Goal: Task Accomplishment & Management: Manage account settings

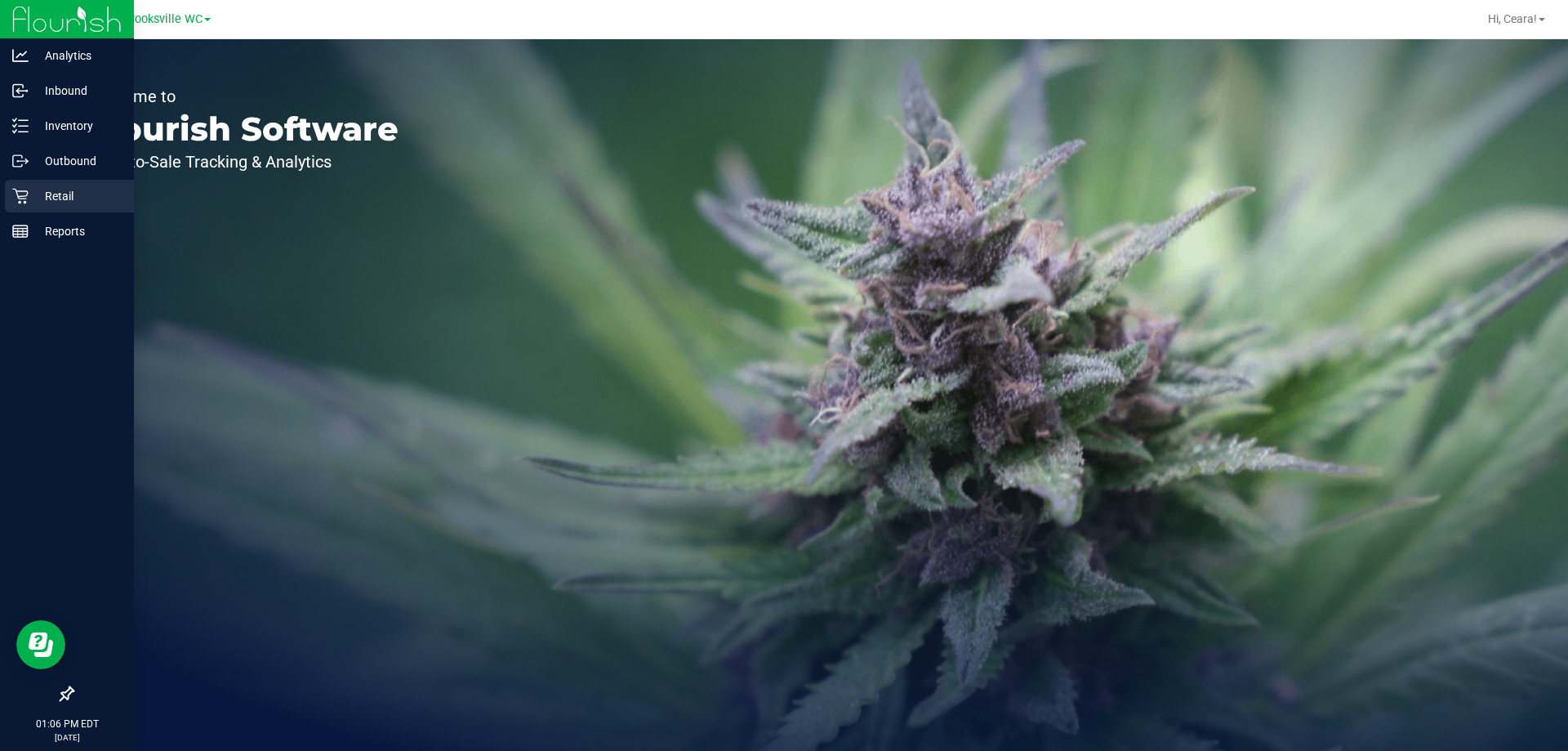
click at [46, 192] on p "Retail" at bounding box center [77, 196] width 98 height 20
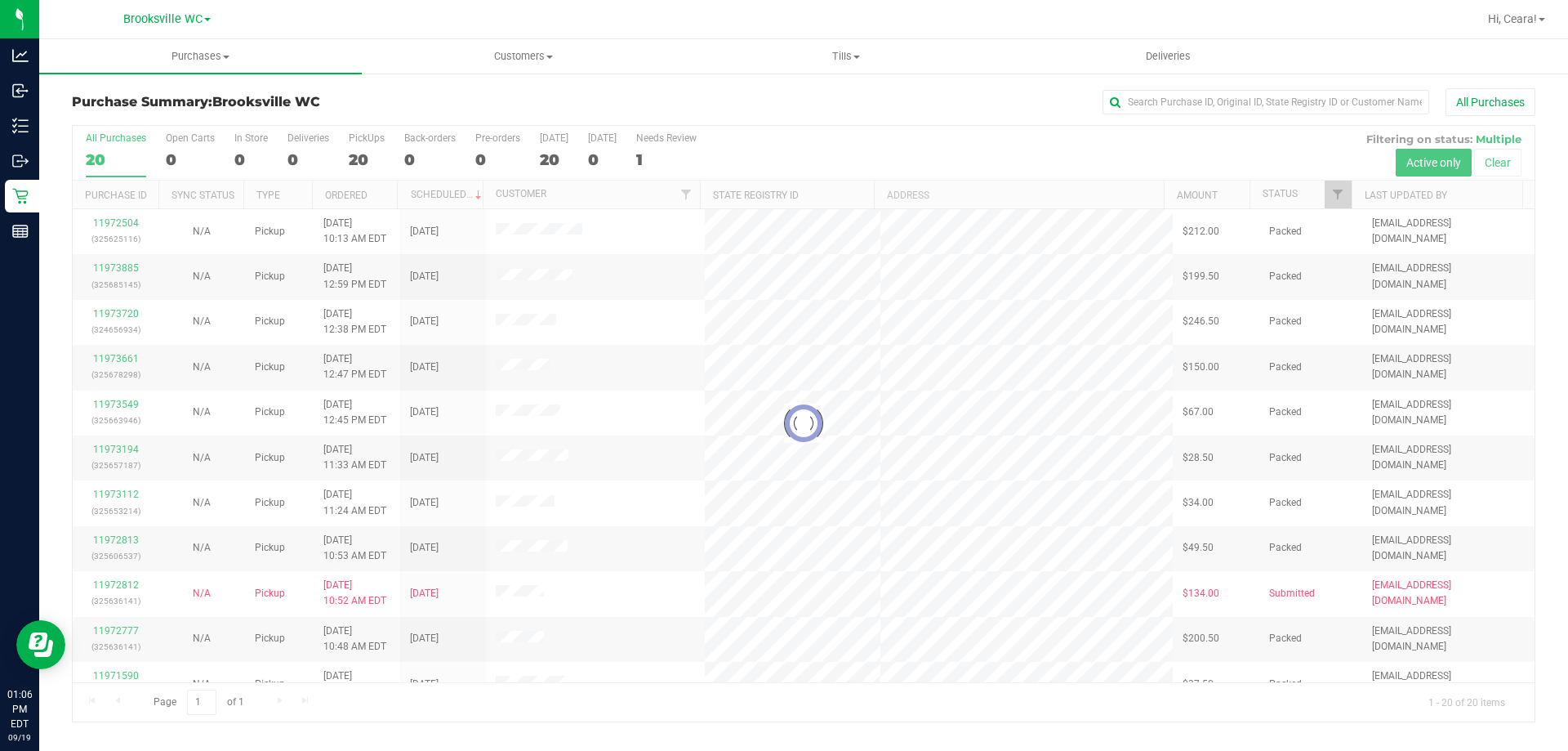
click at [1341, 200] on div at bounding box center [803, 423] width 1462 height 596
click at [1342, 194] on div at bounding box center [803, 423] width 1462 height 596
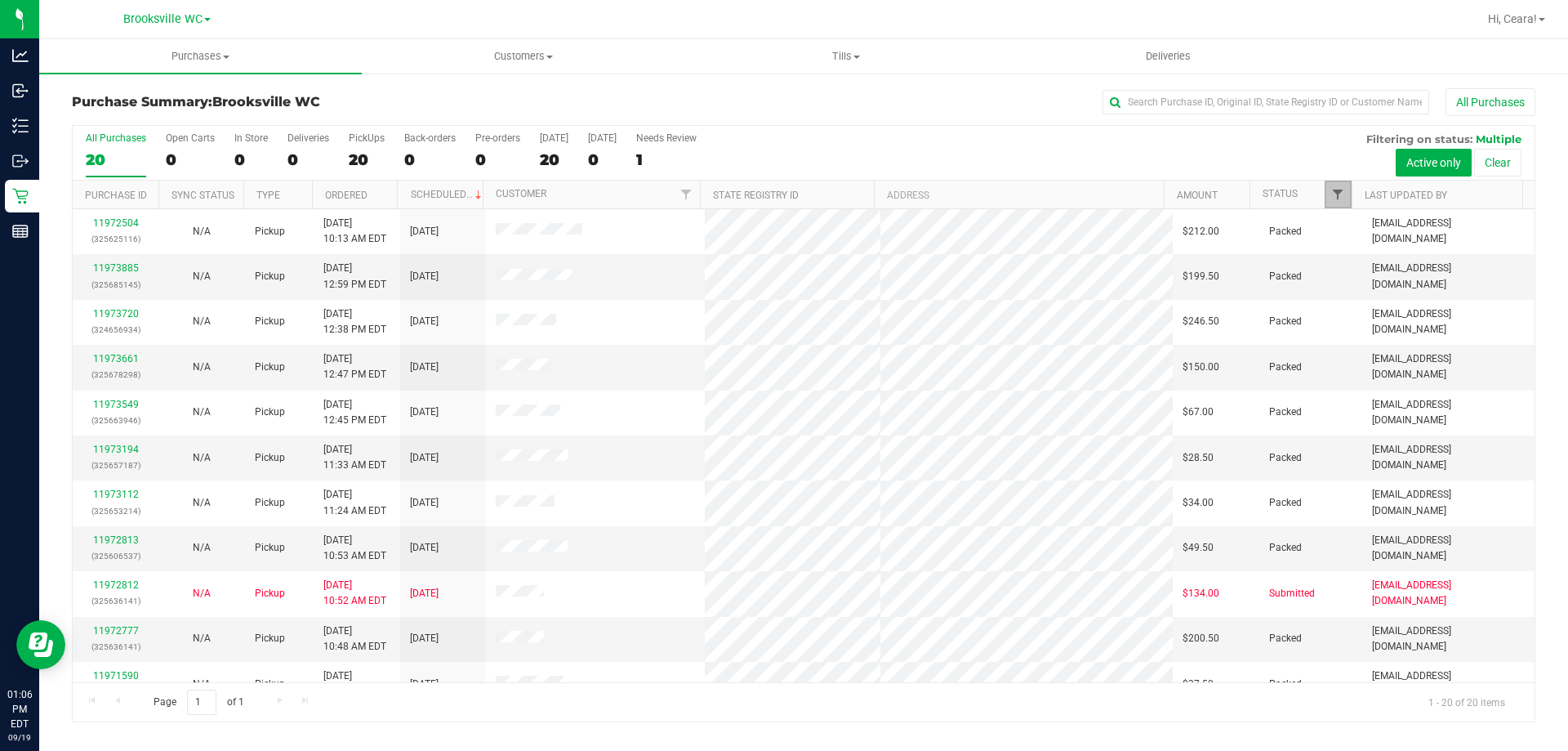
click at [1342, 190] on span "Filter" at bounding box center [1337, 194] width 13 height 13
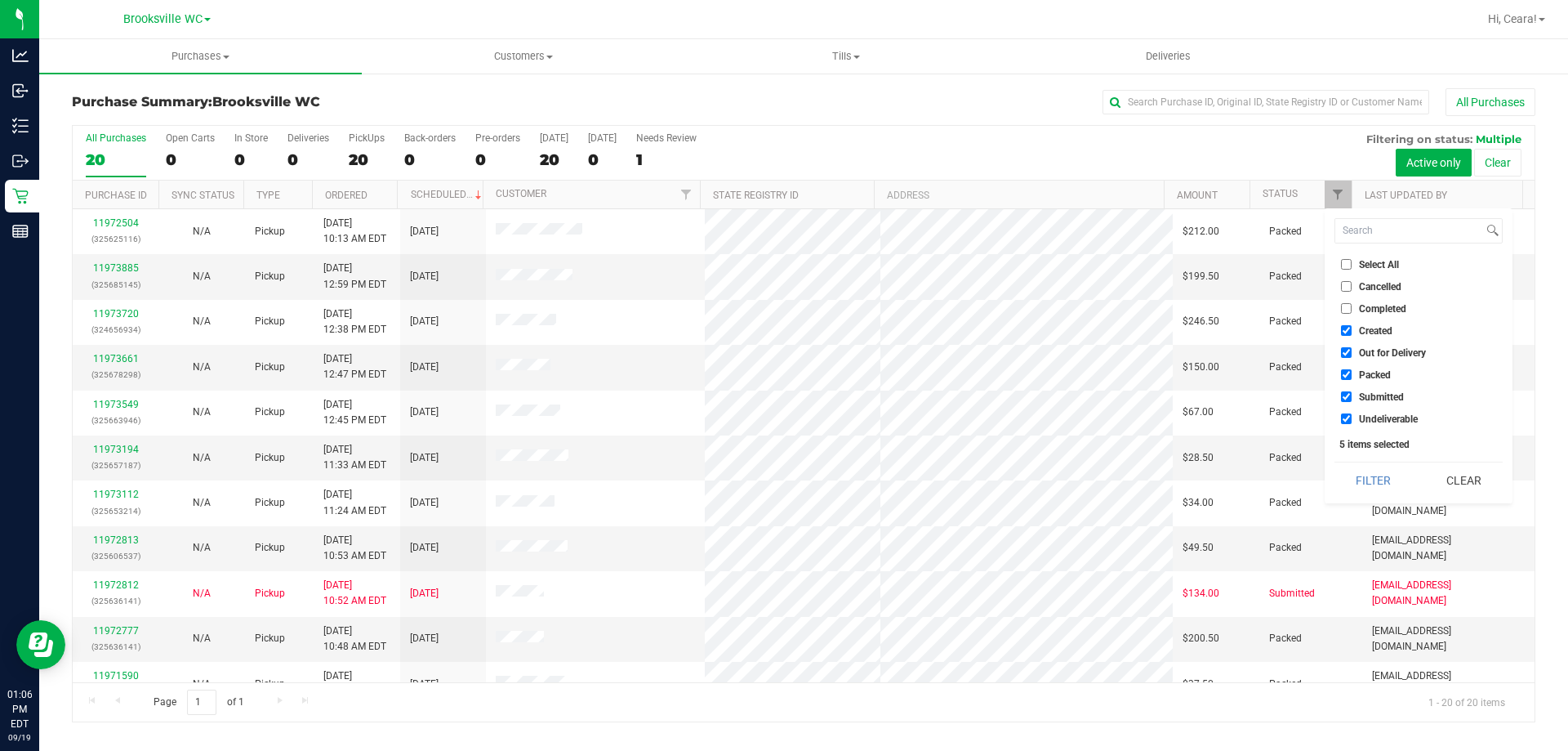
click at [1384, 263] on span "Select All" at bounding box center [1378, 265] width 40 height 10
click at [1351, 263] on input "Select All" at bounding box center [1346, 265] width 11 height 11
checkbox input "true"
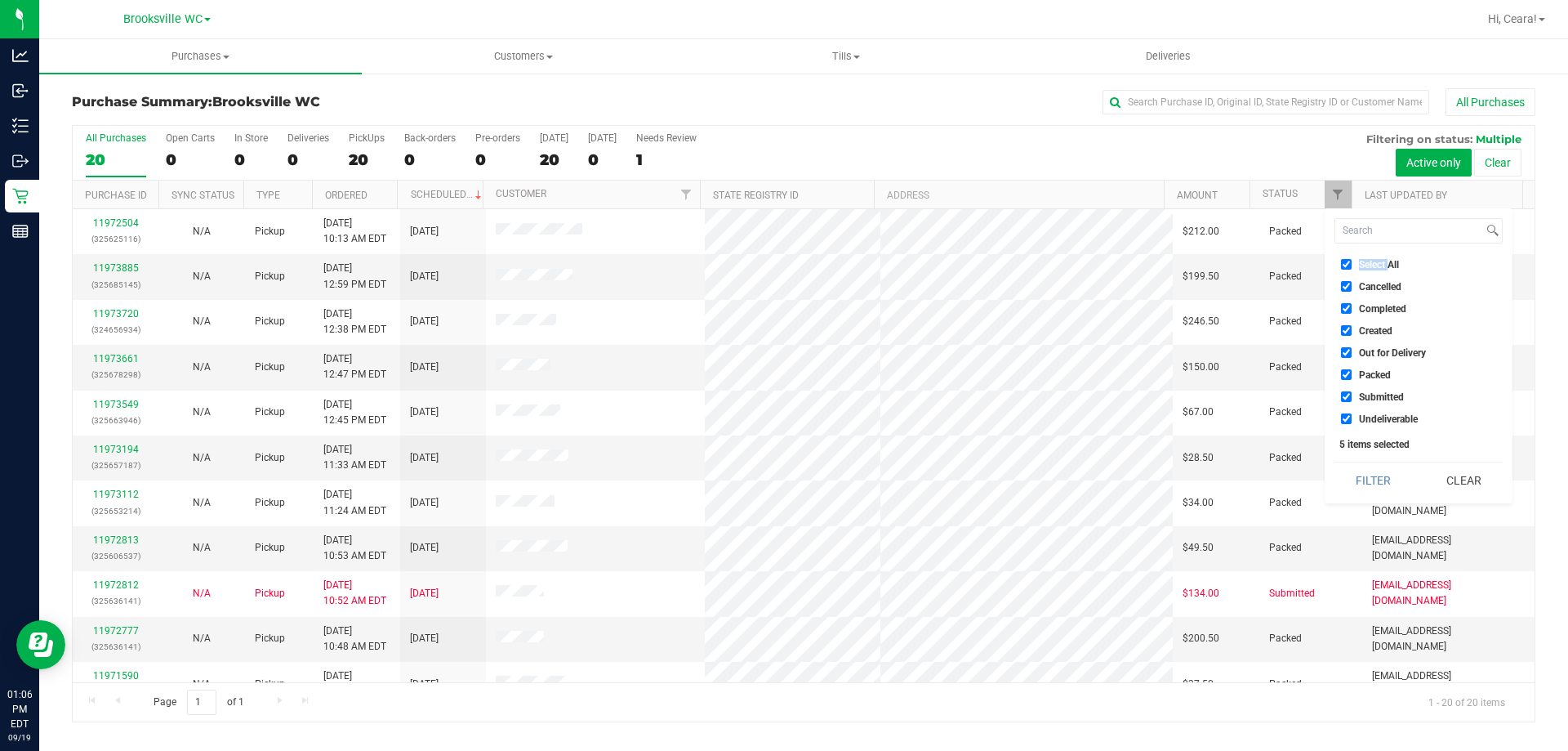
click at [1384, 263] on span "Select All" at bounding box center [1378, 265] width 40 height 10
click at [1351, 263] on input "Select All" at bounding box center [1346, 265] width 11 height 11
checkbox input "false"
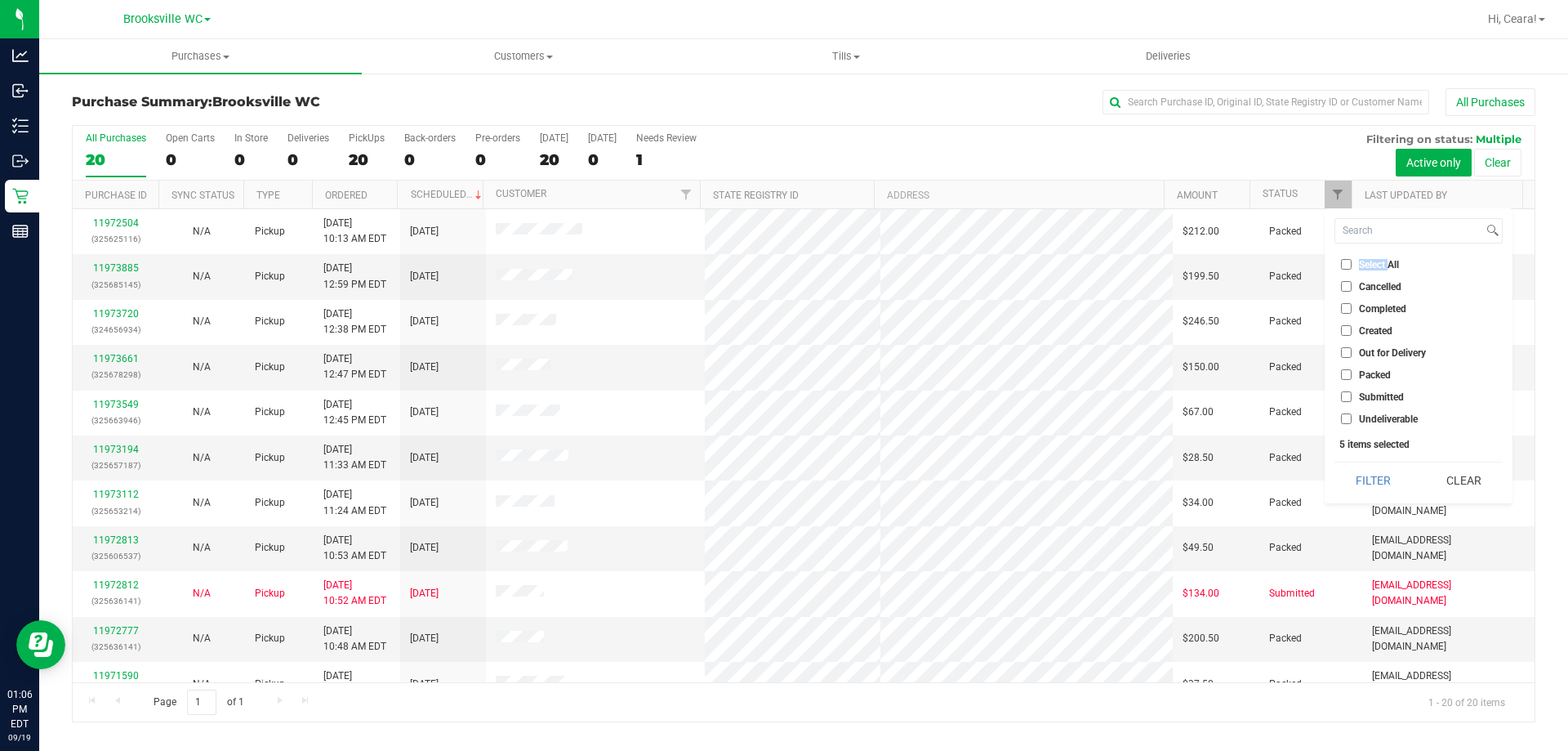
checkbox input "false"
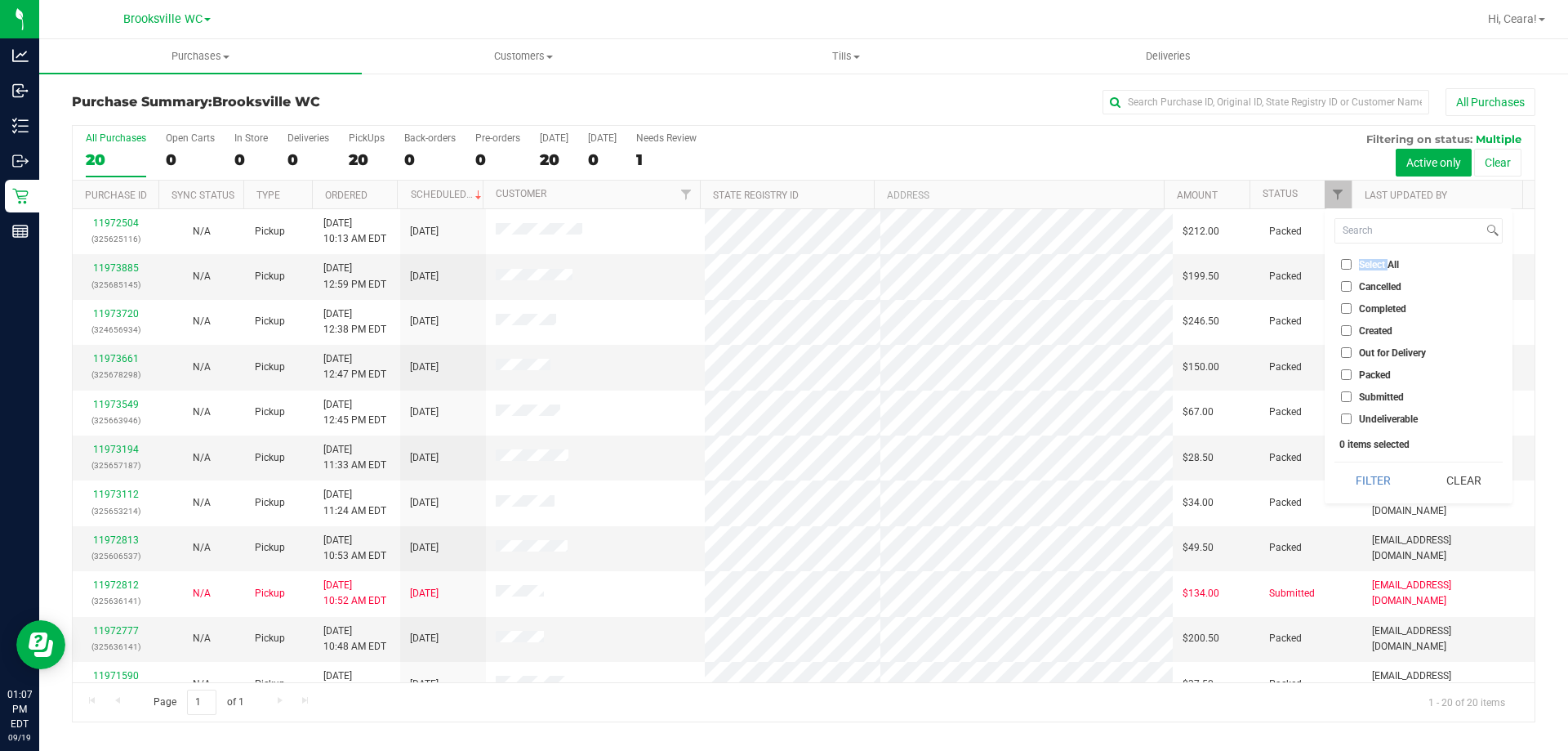
click at [1343, 394] on input "Submitted" at bounding box center [1346, 397] width 11 height 11
checkbox input "true"
click at [1394, 489] on button "Filter" at bounding box center [1374, 480] width 78 height 36
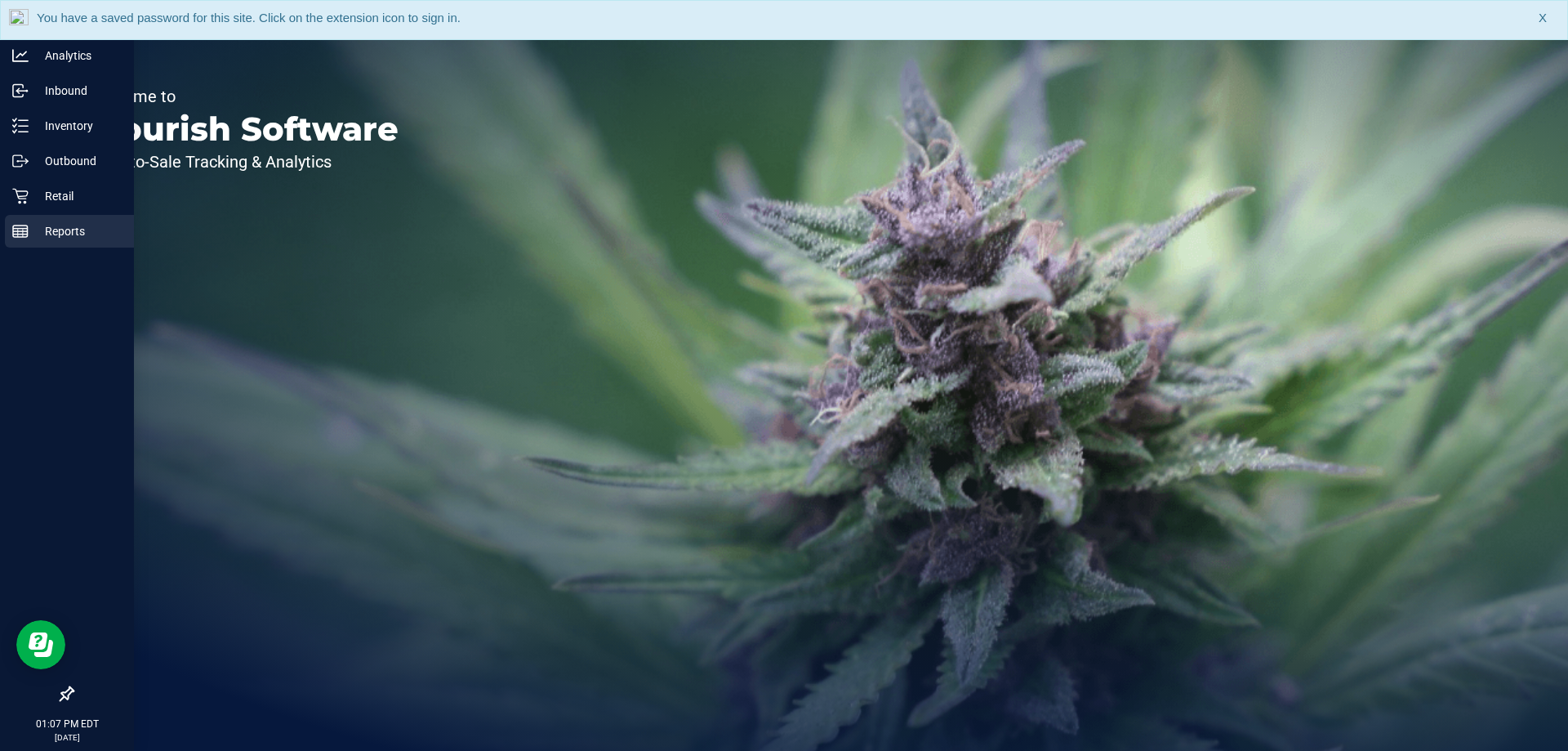
click at [33, 225] on p "Reports" at bounding box center [77, 231] width 98 height 20
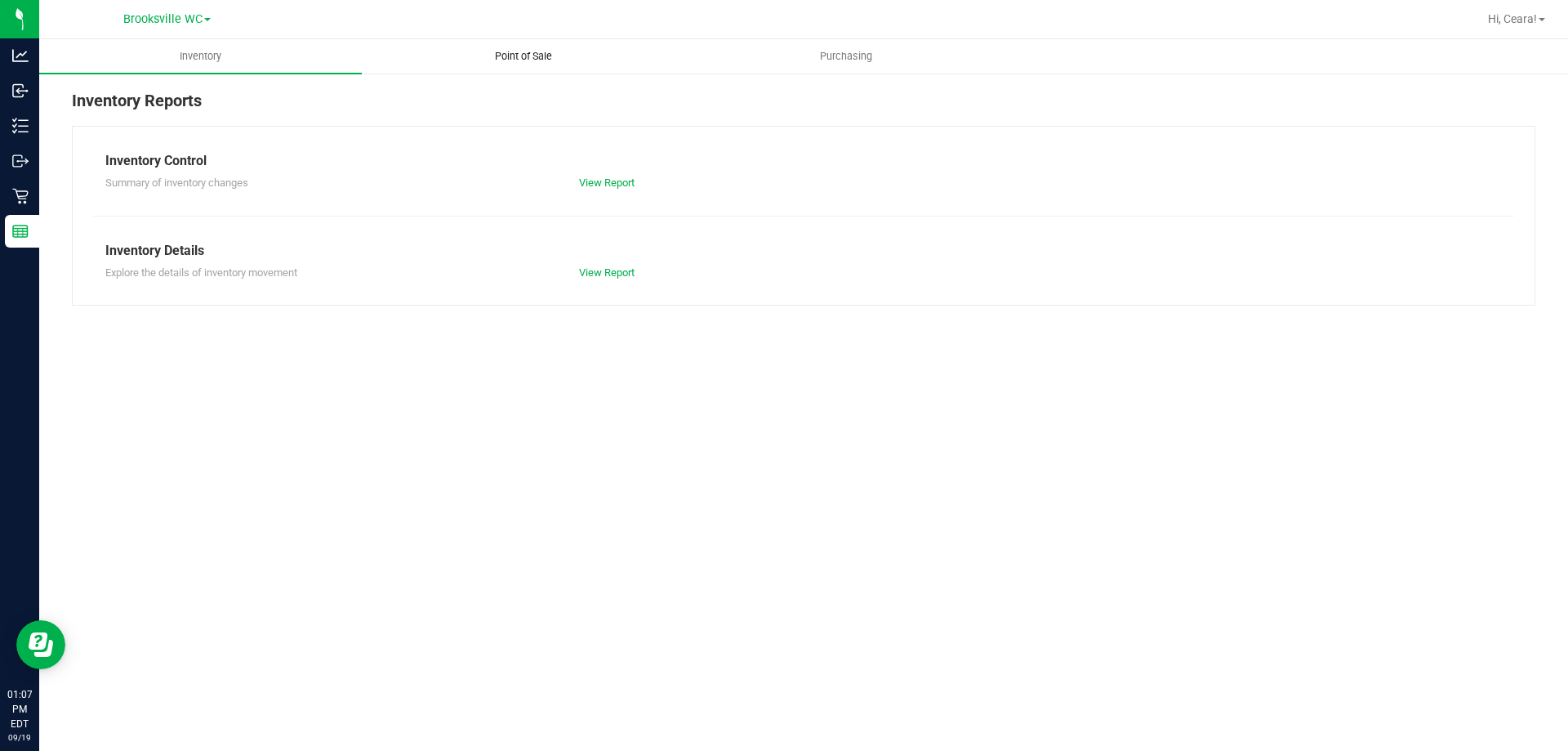
click at [521, 53] on span "Point of Sale" at bounding box center [524, 56] width 101 height 15
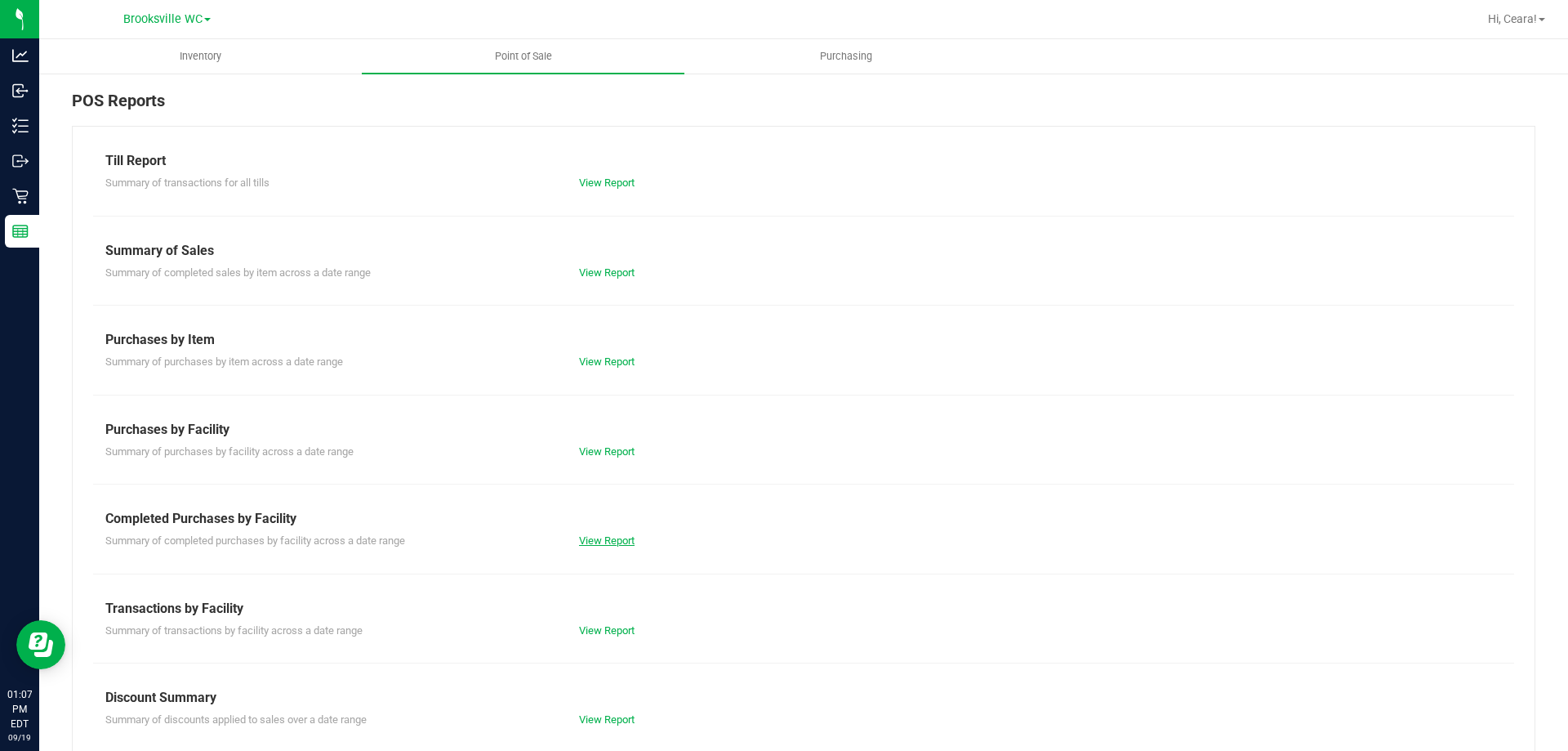
click at [625, 538] on link "View Report" at bounding box center [606, 541] width 56 height 12
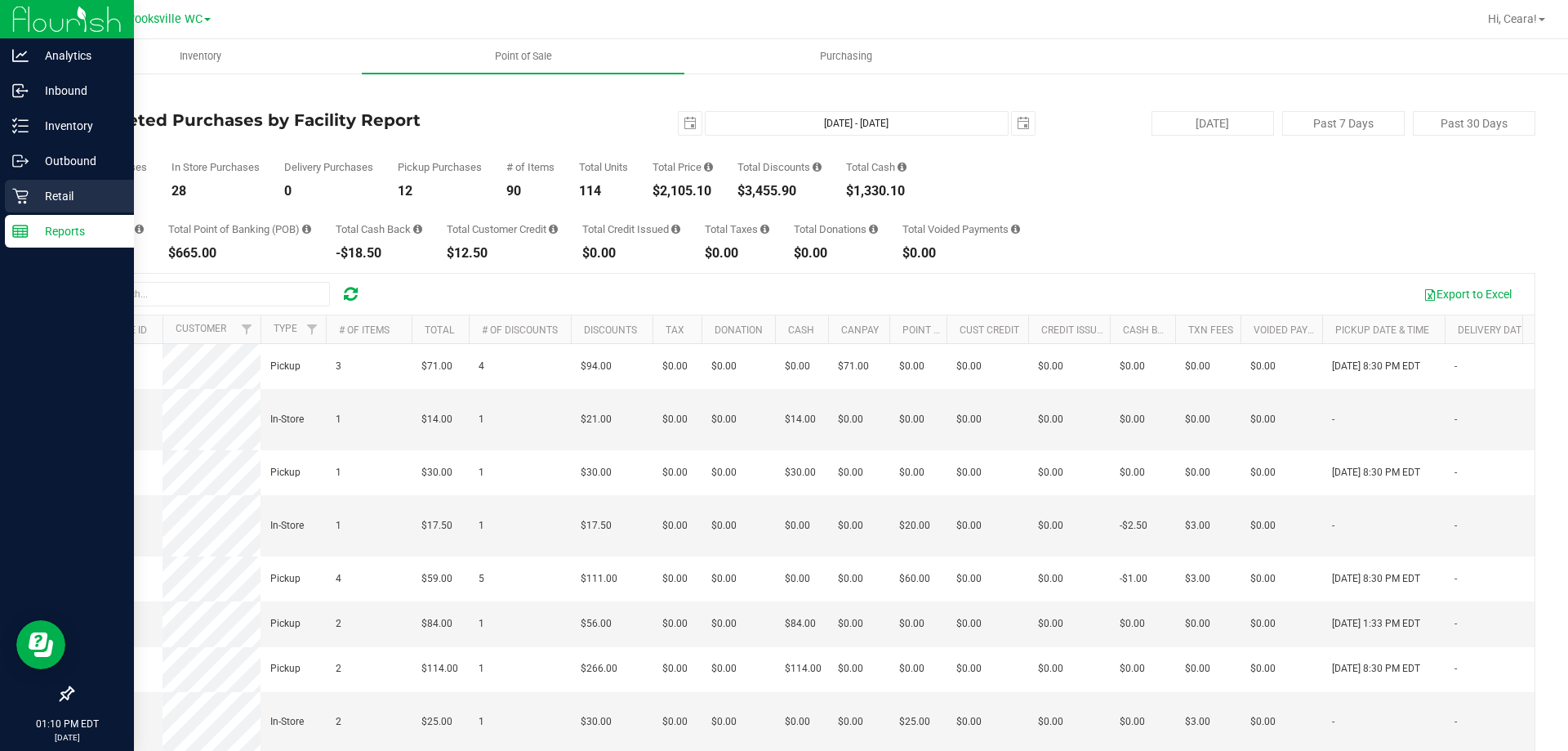
click at [24, 192] on icon at bounding box center [20, 196] width 16 height 16
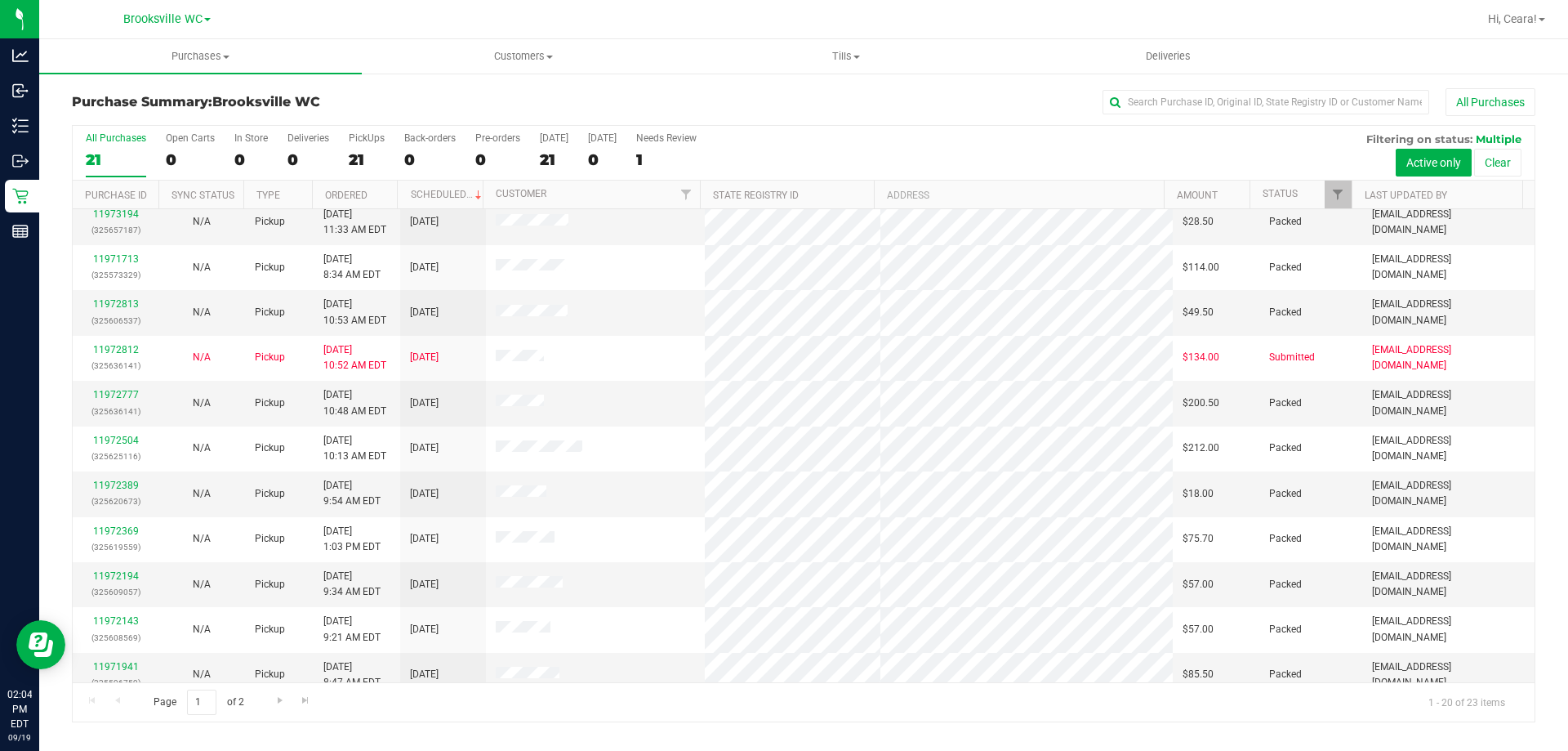
scroll to position [431, 0]
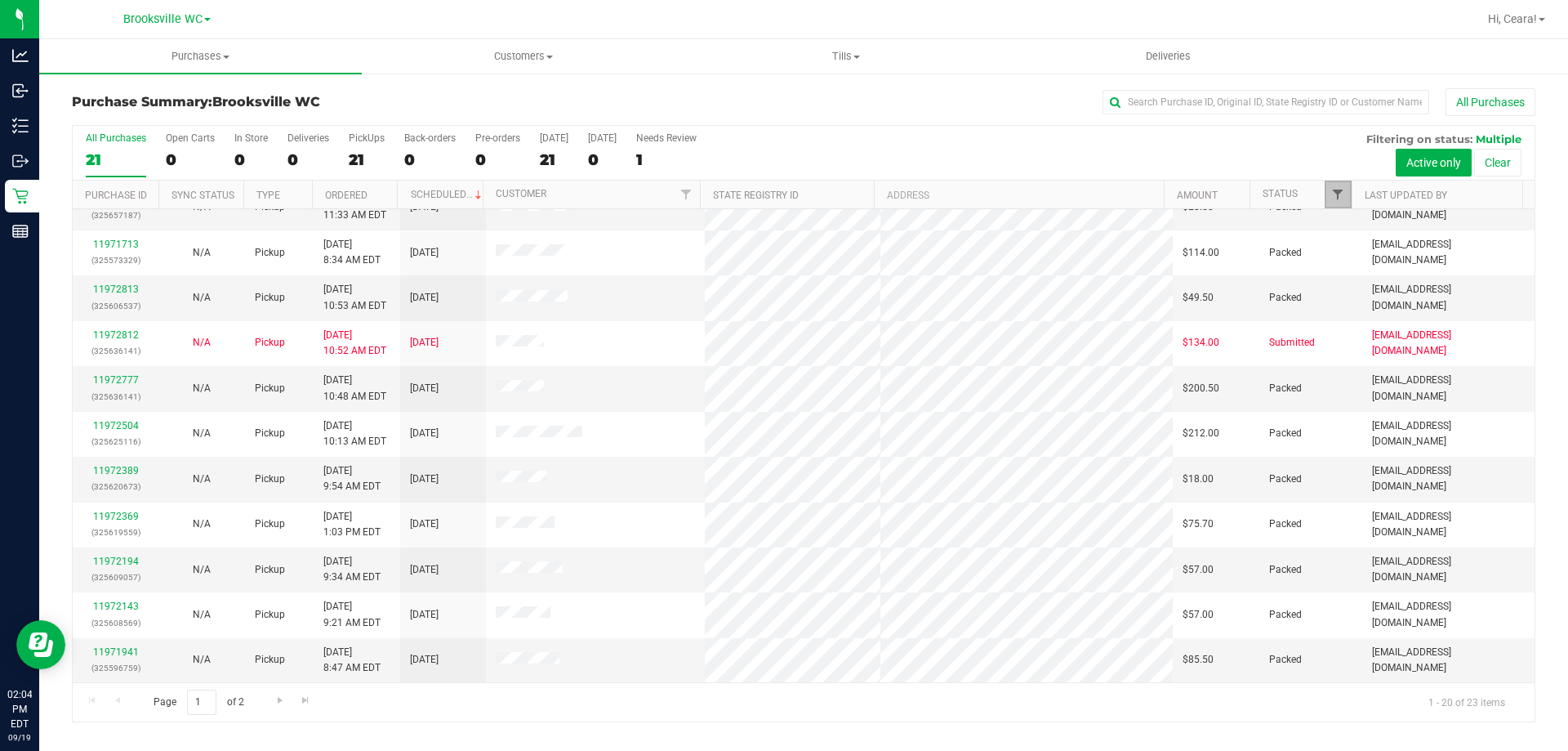
click at [1335, 190] on span "Filter" at bounding box center [1337, 194] width 13 height 13
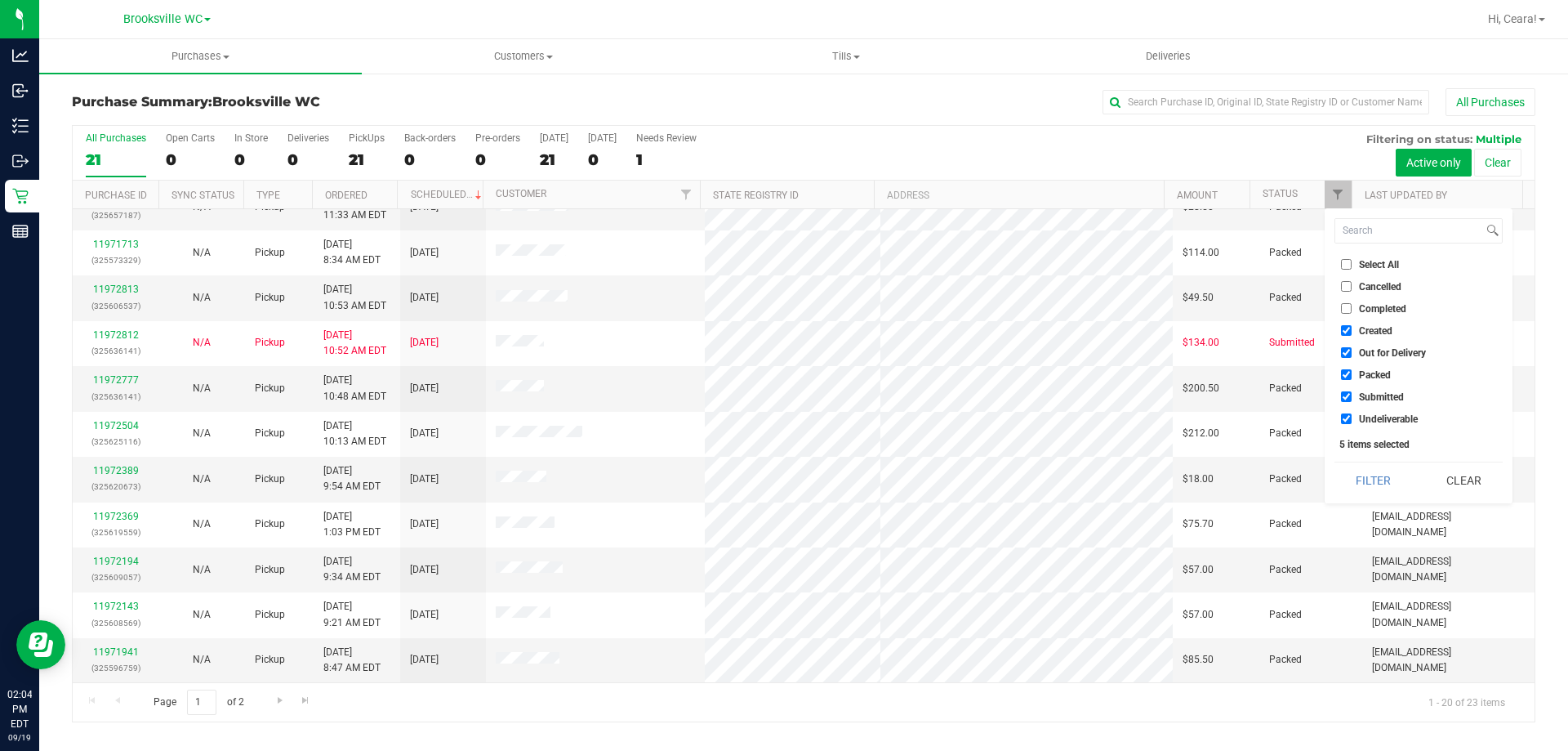
click at [1360, 267] on span "Select All" at bounding box center [1378, 265] width 40 height 10
click at [1351, 267] on input "Select All" at bounding box center [1346, 265] width 11 height 11
checkbox input "true"
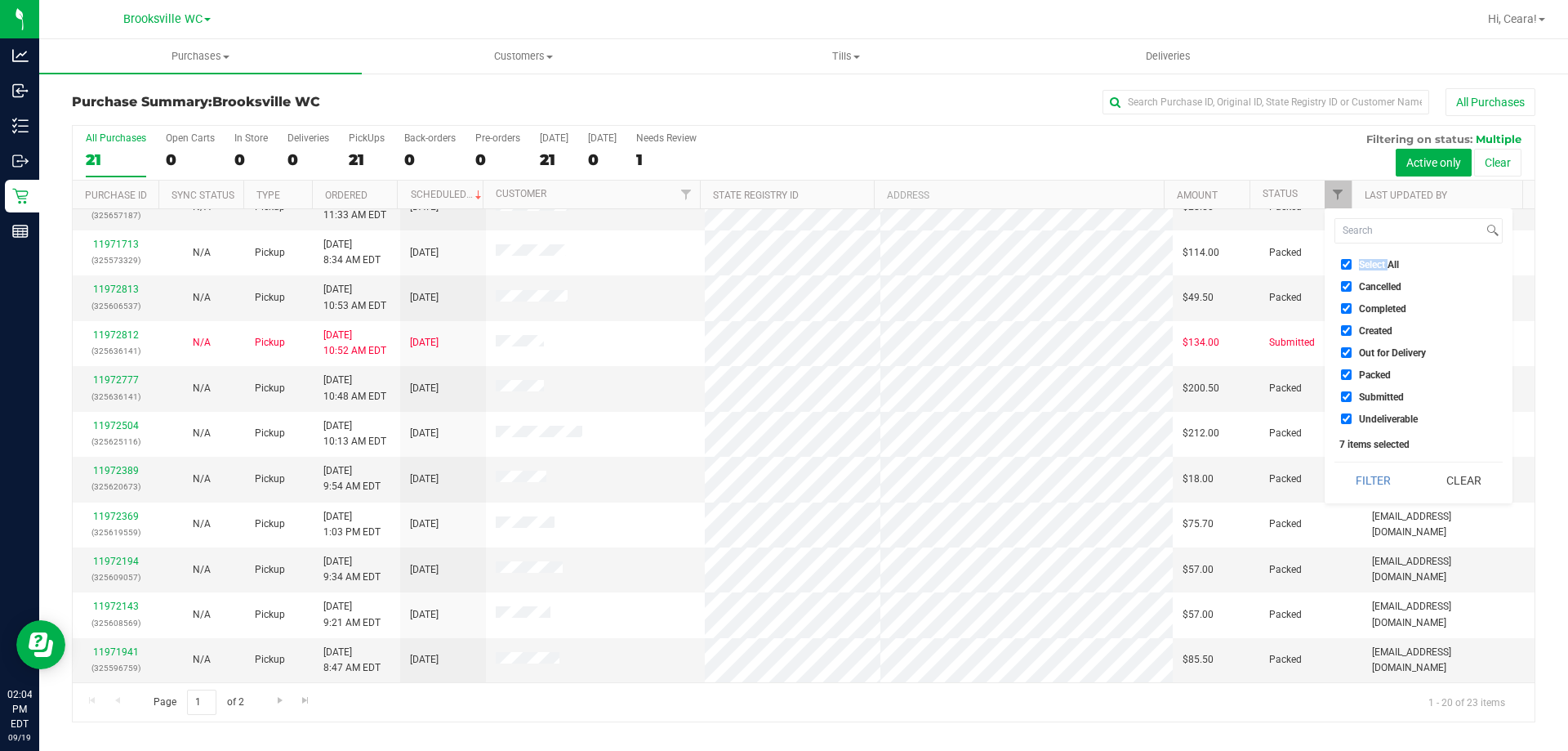
click at [1360, 267] on span "Select All" at bounding box center [1378, 265] width 40 height 10
click at [1351, 267] on input "Select All" at bounding box center [1346, 265] width 11 height 11
checkbox input "false"
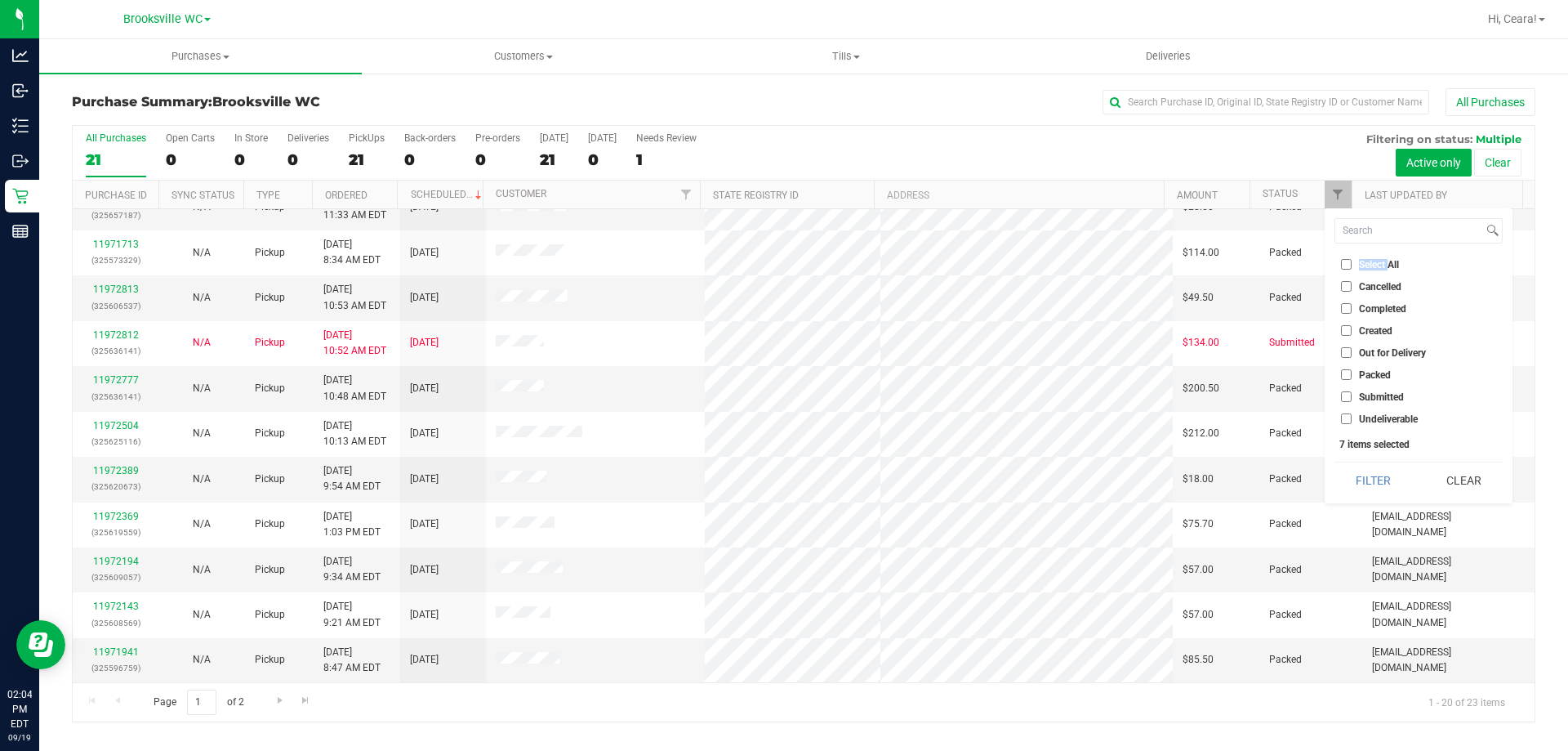
checkbox input "false"
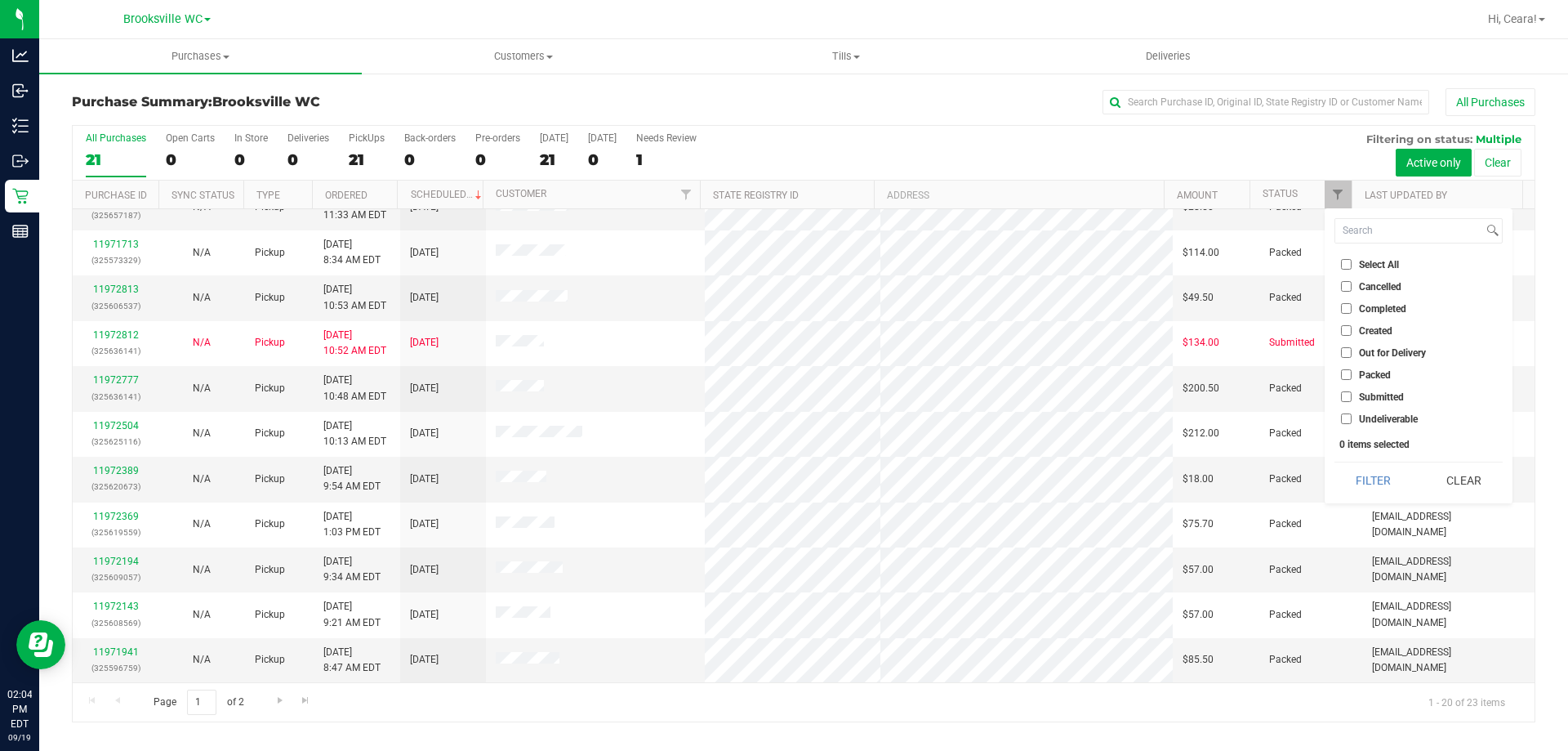
click at [1367, 394] on span "Submitted" at bounding box center [1381, 397] width 45 height 10
click at [1351, 394] on input "Submitted" at bounding box center [1346, 397] width 11 height 11
checkbox input "true"
click at [1367, 478] on button "Filter" at bounding box center [1374, 480] width 78 height 36
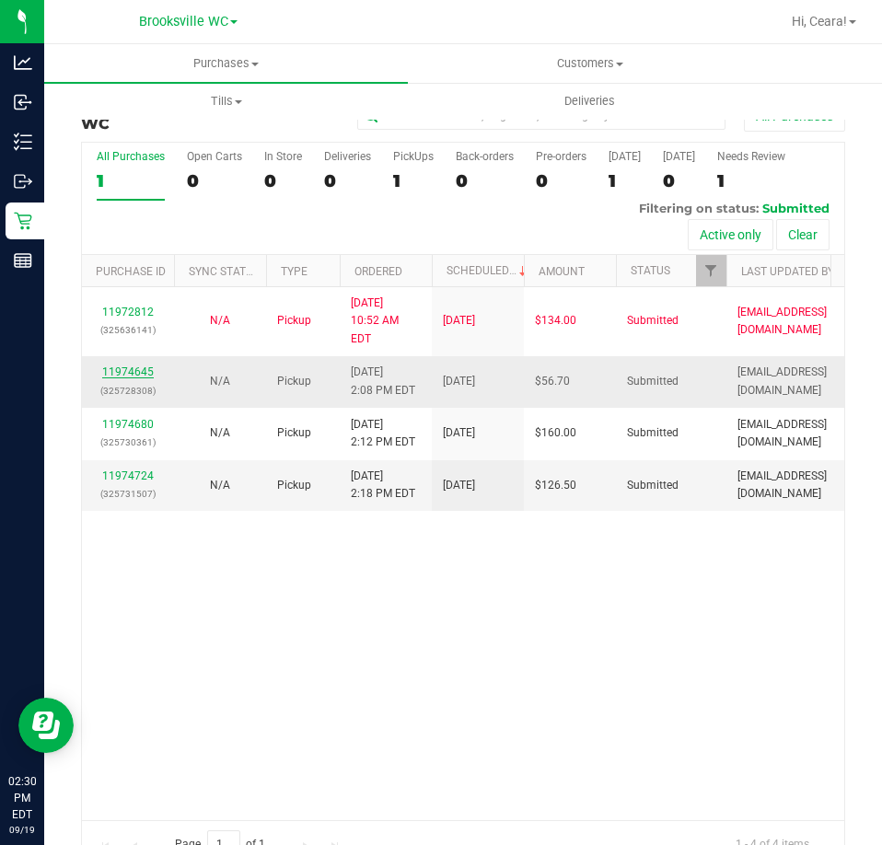
click at [121, 365] on link "11974645" at bounding box center [128, 371] width 52 height 13
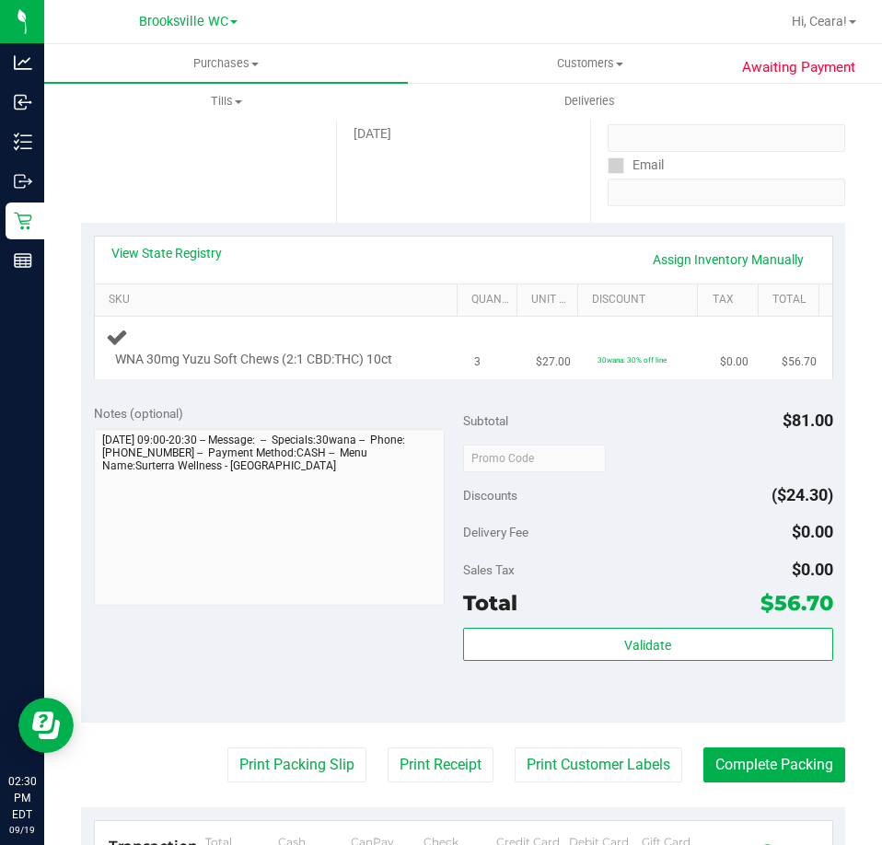
scroll to position [276, 0]
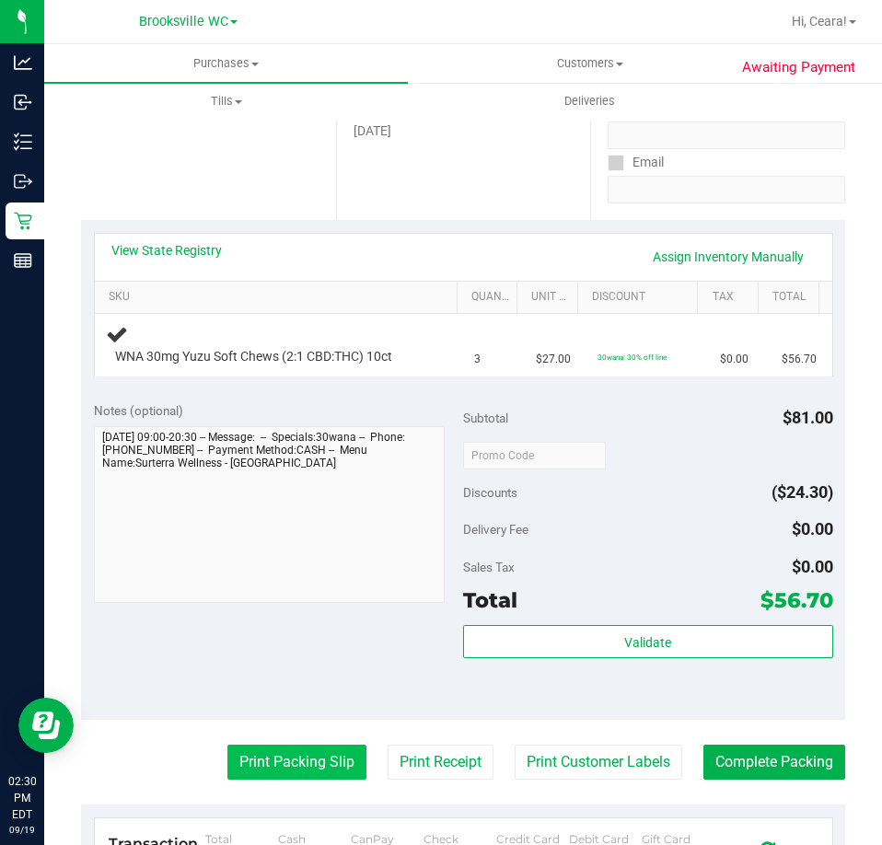
click at [273, 761] on button "Print Packing Slip" at bounding box center [296, 761] width 139 height 35
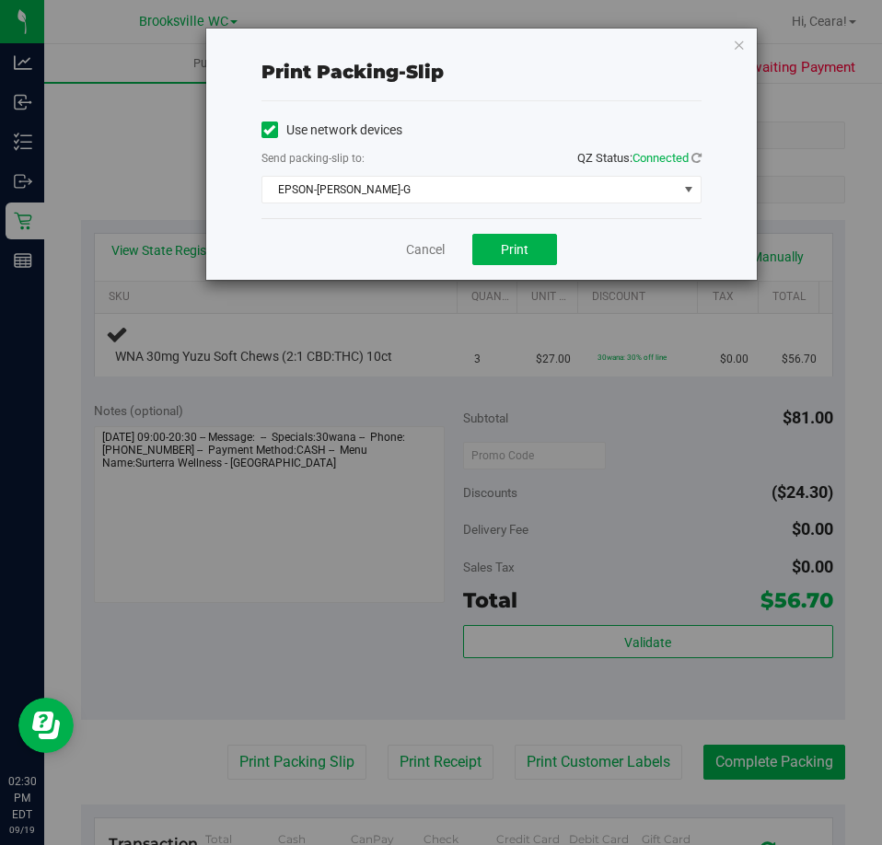
click at [526, 164] on div "Send packing-slip to: QZ Status: Connected" at bounding box center [481, 159] width 440 height 23
click at [421, 156] on div "Send packing-slip to: QZ Status: Connected" at bounding box center [481, 159] width 440 height 23
click at [432, 201] on span "EPSON-BECKY-G" at bounding box center [469, 190] width 415 height 26
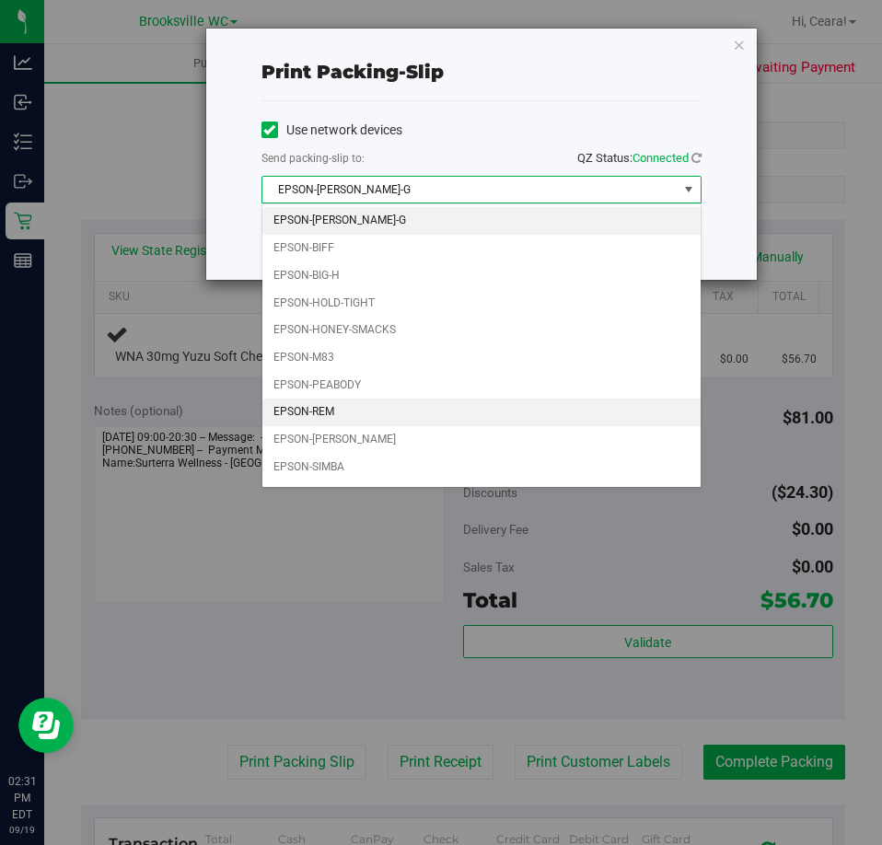
click at [361, 411] on li "EPSON-REM" at bounding box center [481, 412] width 438 height 28
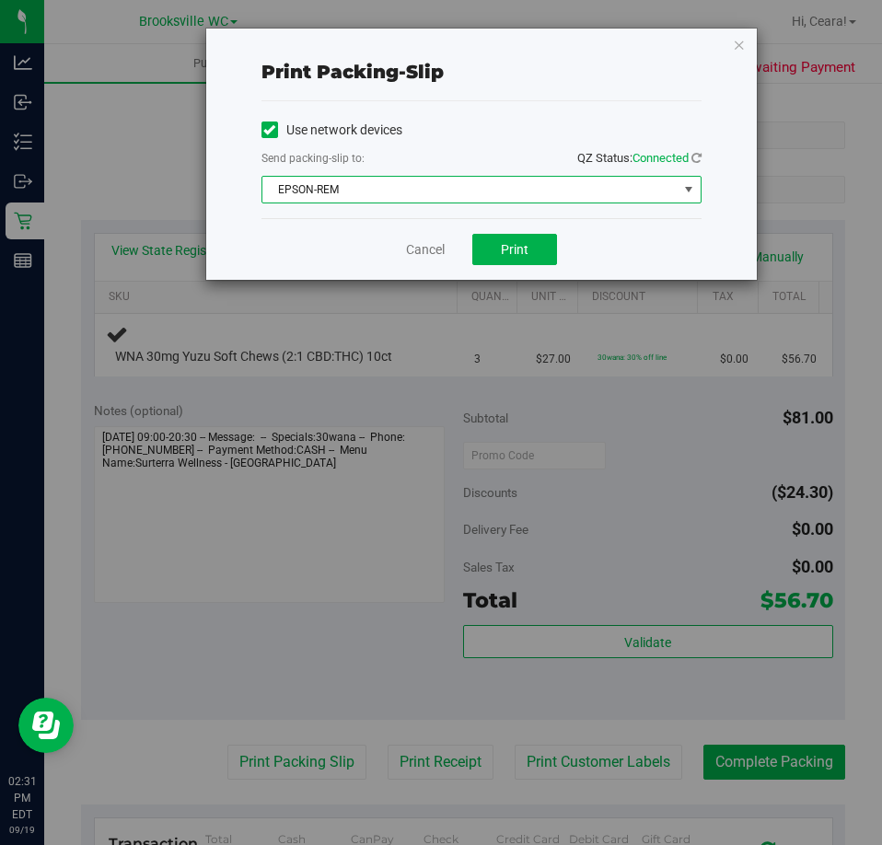
click at [576, 121] on div "Use network devices" at bounding box center [481, 130] width 440 height 28
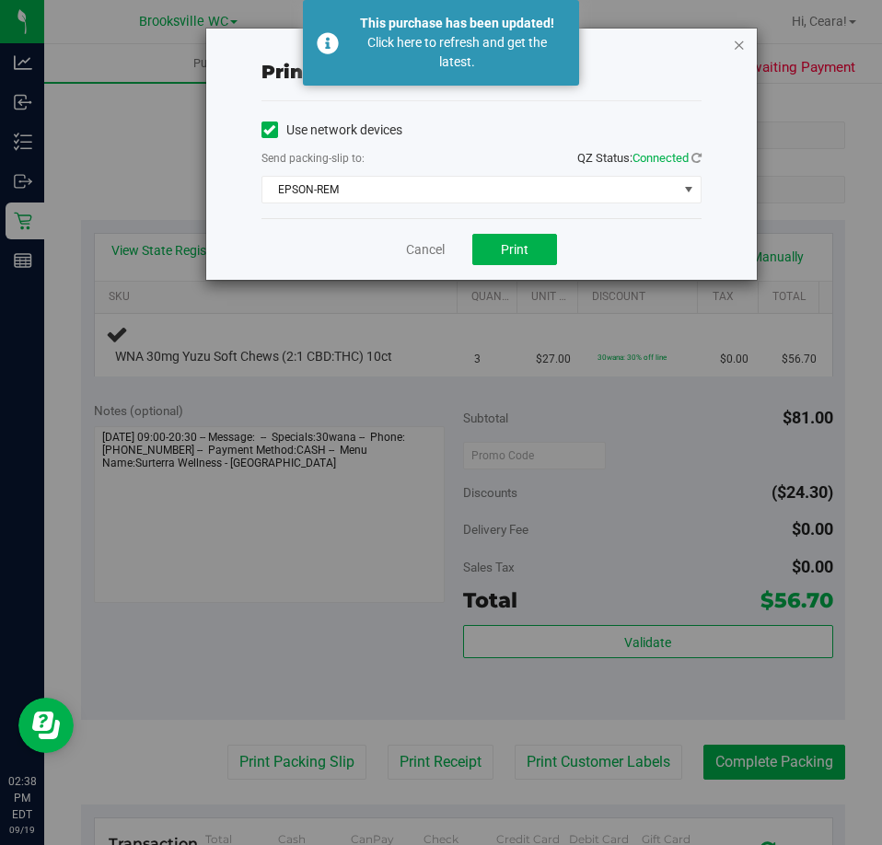
click at [732, 40] on icon "button" at bounding box center [738, 44] width 13 height 22
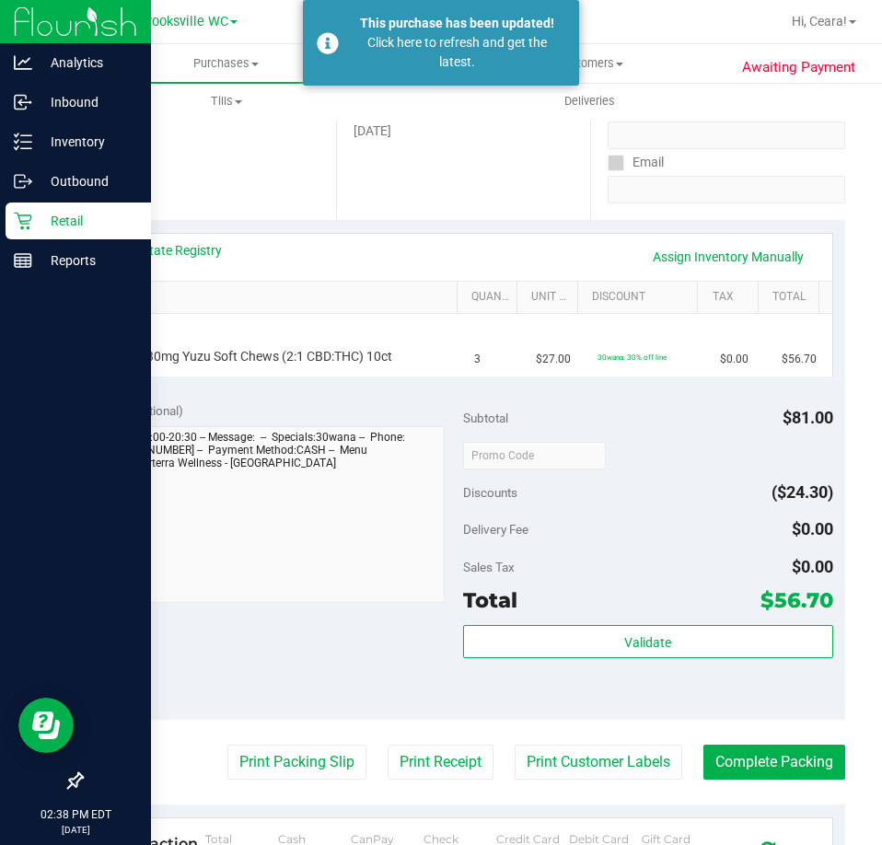
click at [22, 235] on div "Retail" at bounding box center [78, 220] width 145 height 37
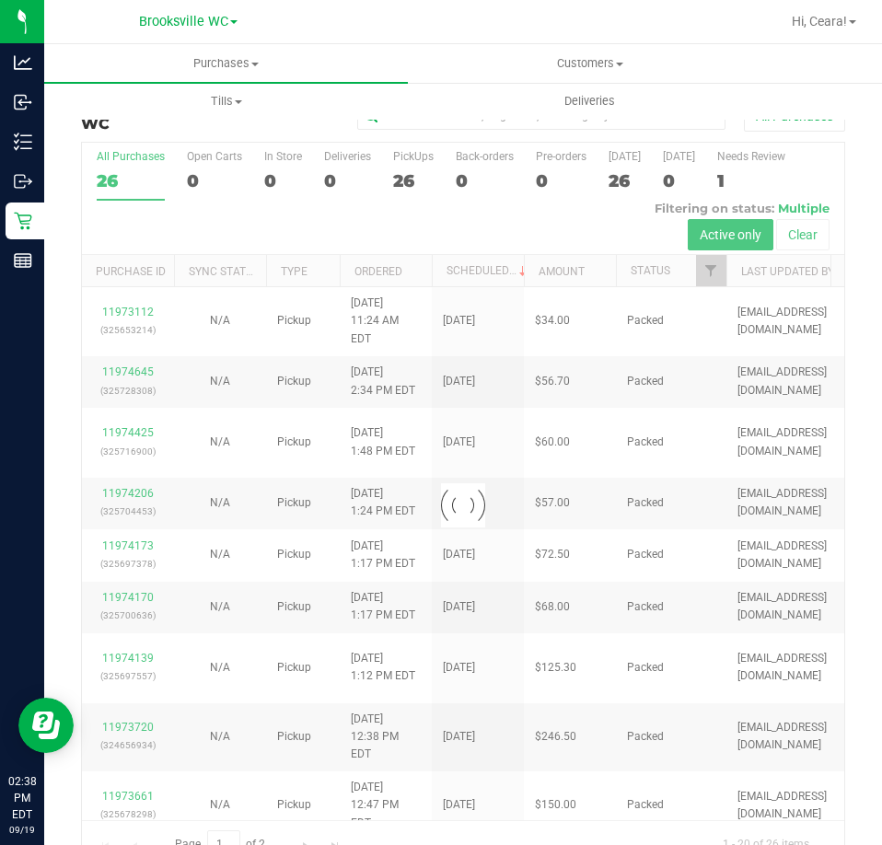
click at [712, 276] on div at bounding box center [463, 505] width 762 height 724
click at [715, 271] on span "Filter" at bounding box center [710, 270] width 15 height 15
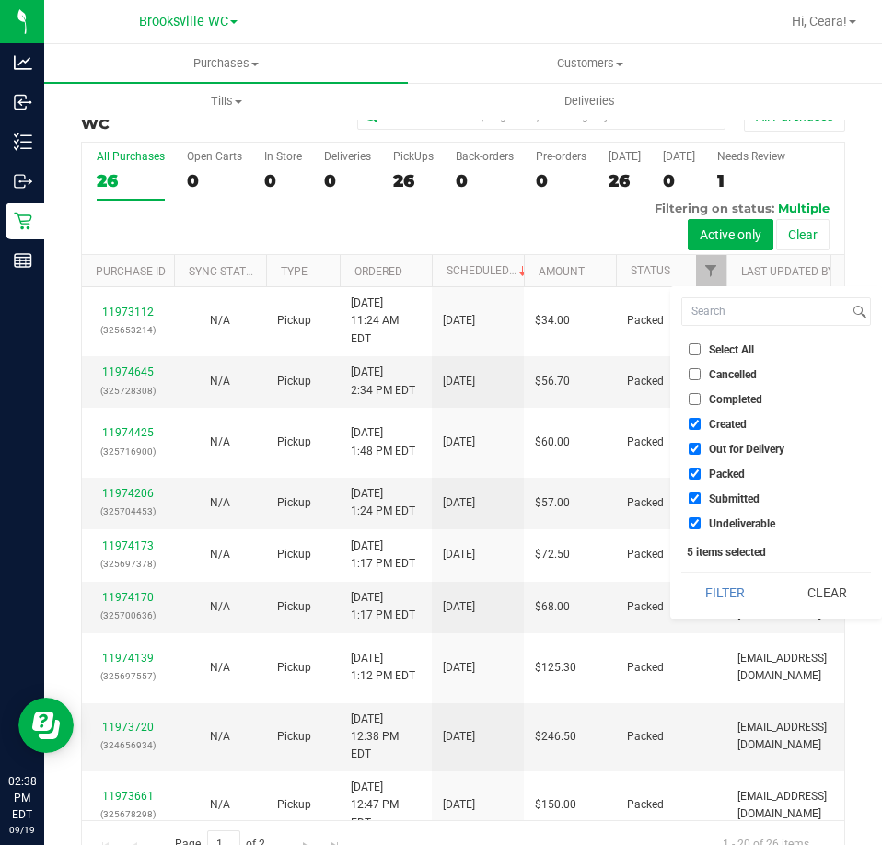
click at [736, 354] on span "Select All" at bounding box center [731, 349] width 45 height 11
click at [700, 354] on input "Select All" at bounding box center [694, 349] width 12 height 12
checkbox input "true"
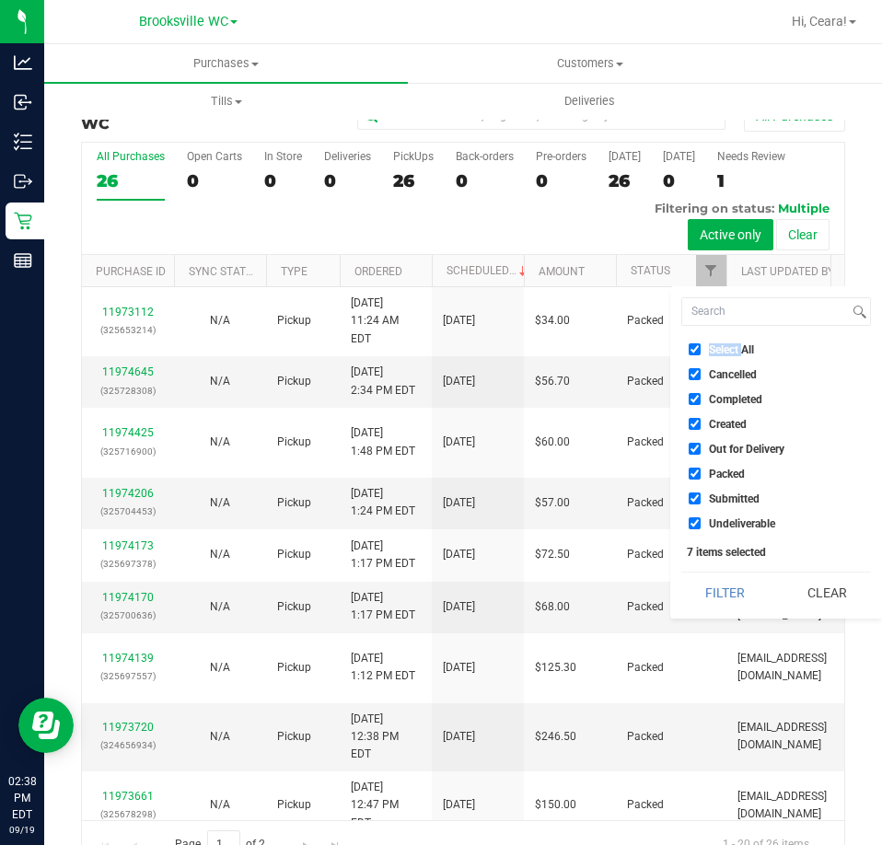
click at [736, 354] on span "Select All" at bounding box center [731, 349] width 45 height 11
click at [700, 354] on input "Select All" at bounding box center [694, 349] width 12 height 12
checkbox input "false"
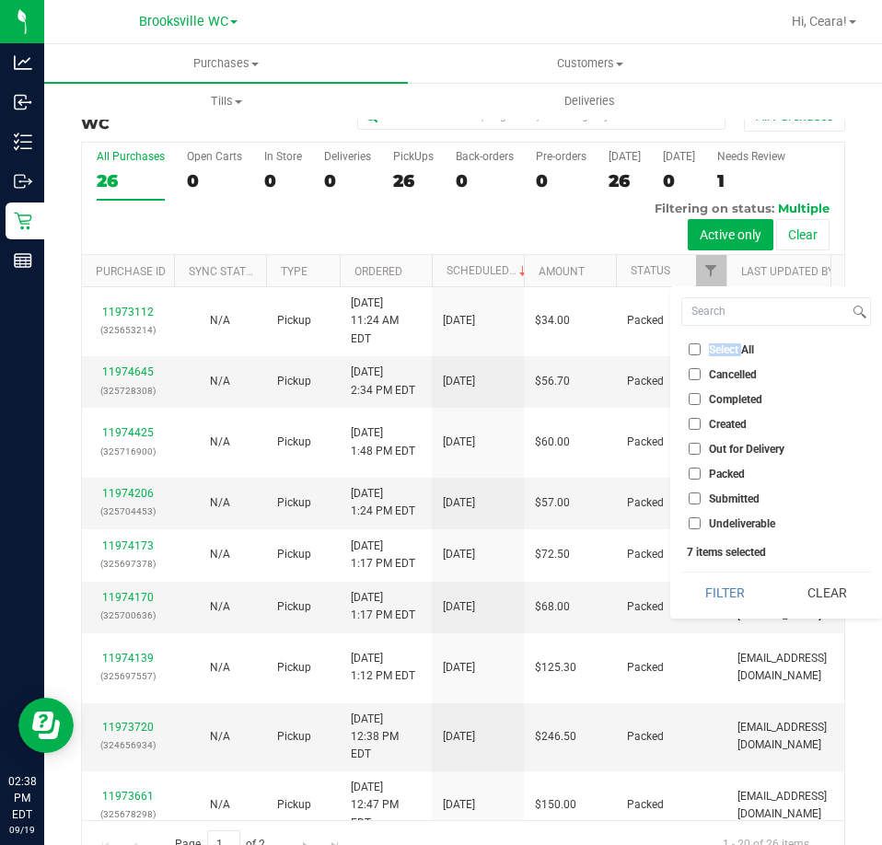
checkbox input "false"
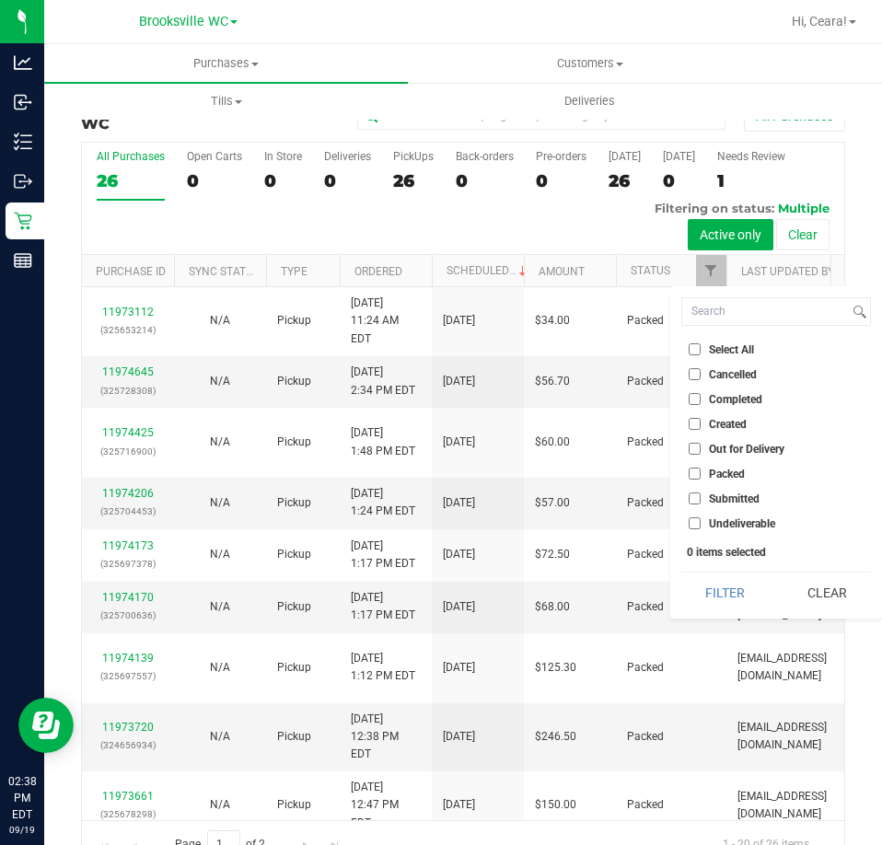
click at [730, 499] on span "Submitted" at bounding box center [734, 498] width 51 height 11
click at [700, 499] on input "Submitted" at bounding box center [694, 498] width 12 height 12
checkbox input "true"
click at [708, 601] on button "Filter" at bounding box center [725, 592] width 88 height 40
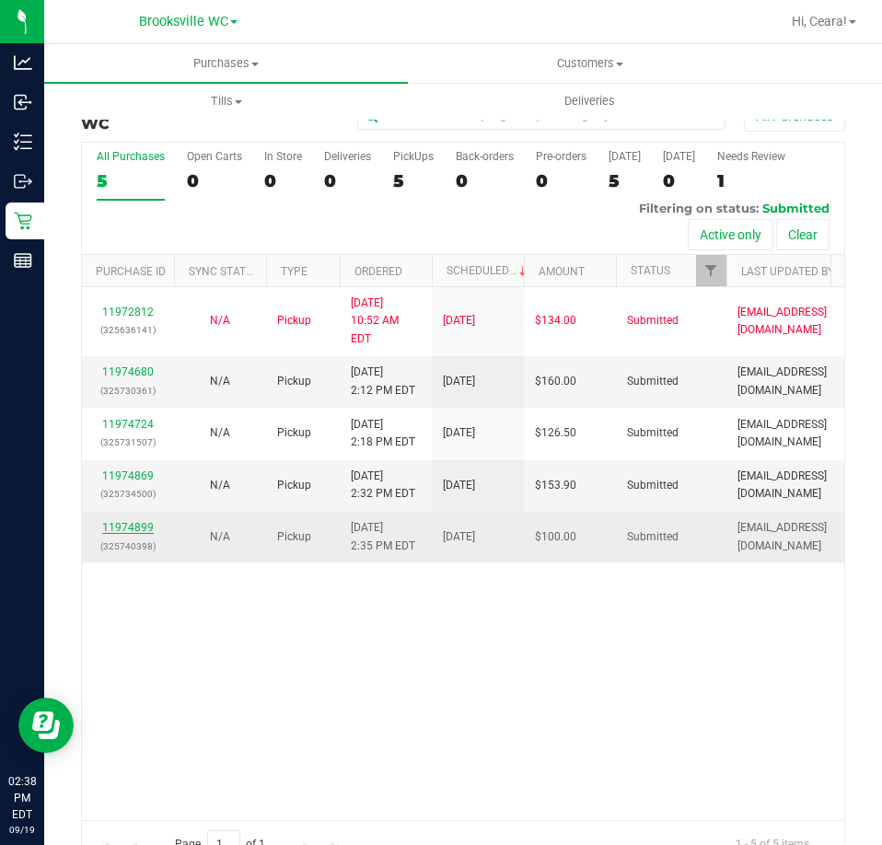
click at [129, 521] on link "11974899" at bounding box center [128, 527] width 52 height 13
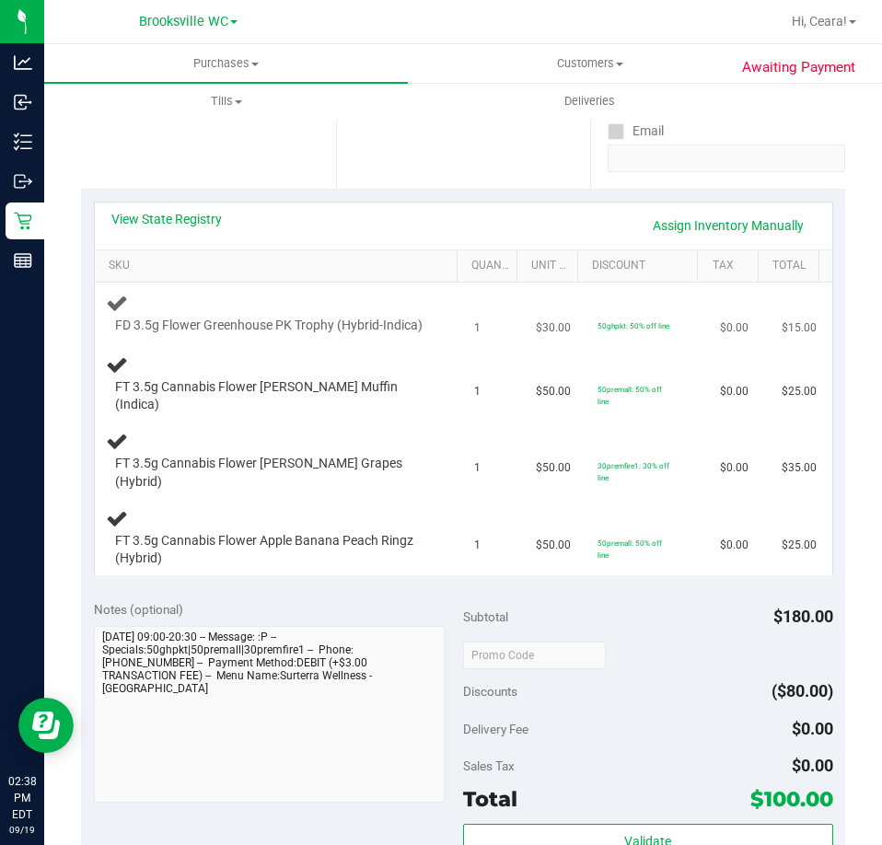
scroll to position [368, 0]
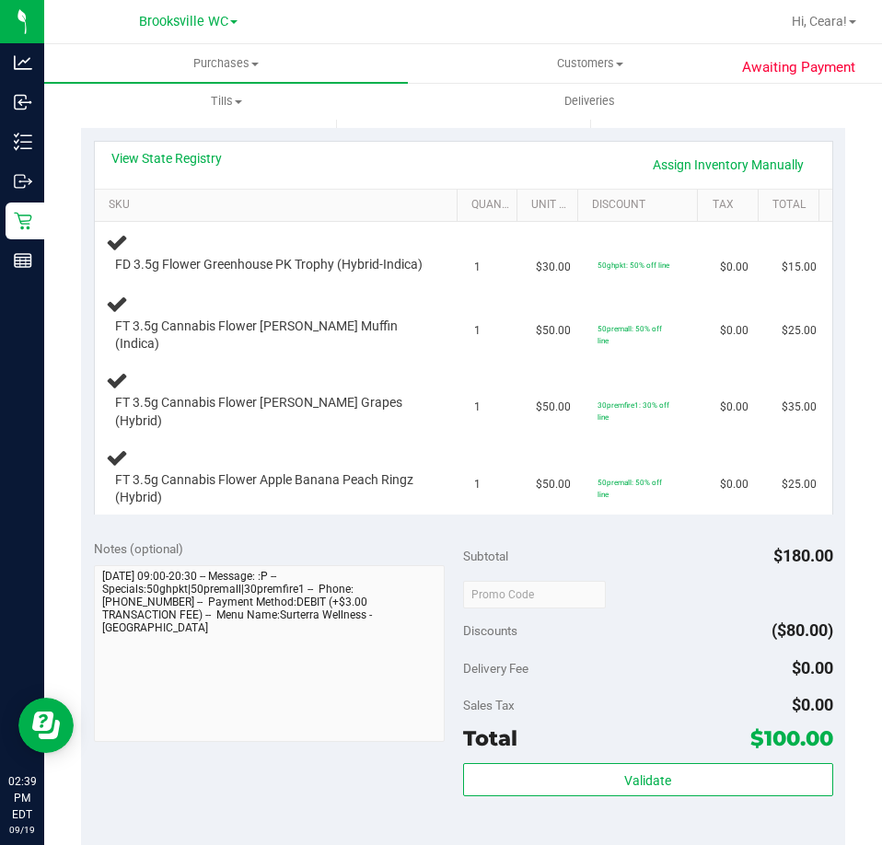
click at [363, 155] on div "View State Registry Assign Inventory Manually" at bounding box center [463, 164] width 704 height 31
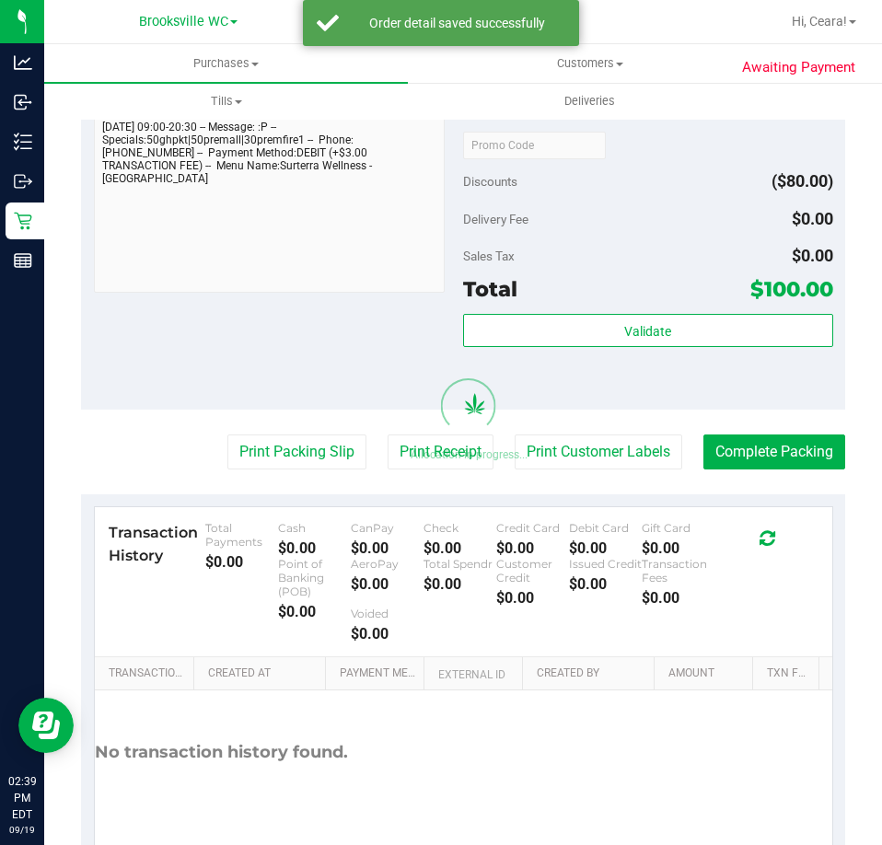
scroll to position [1164, 0]
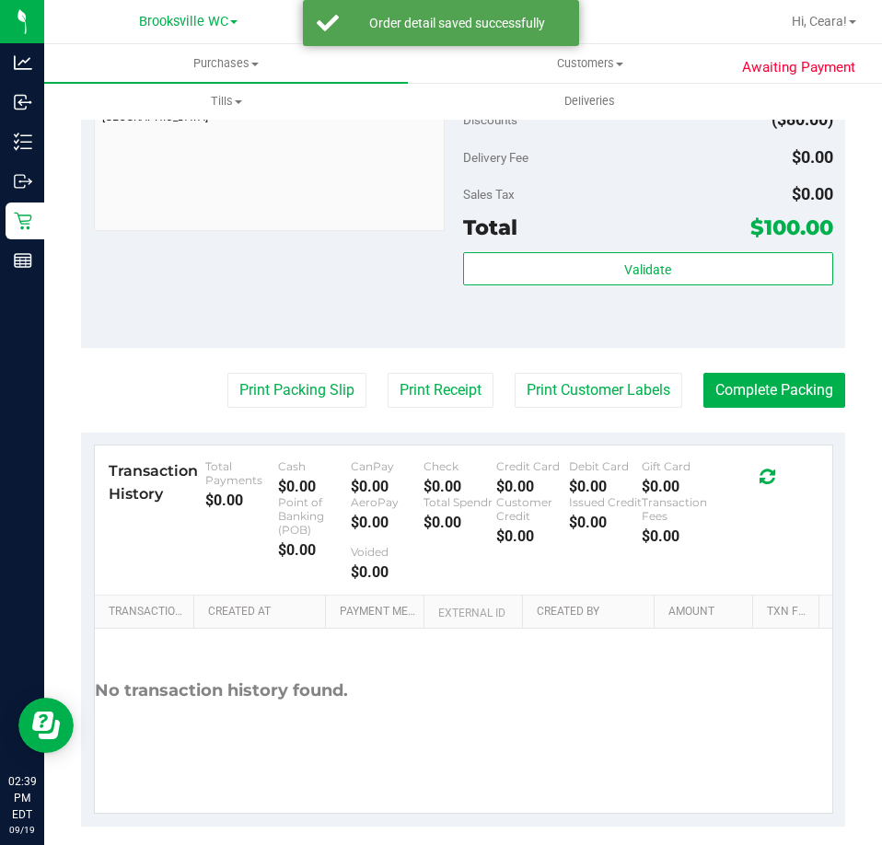
click at [622, 269] on div "Validate" at bounding box center [648, 293] width 370 height 83
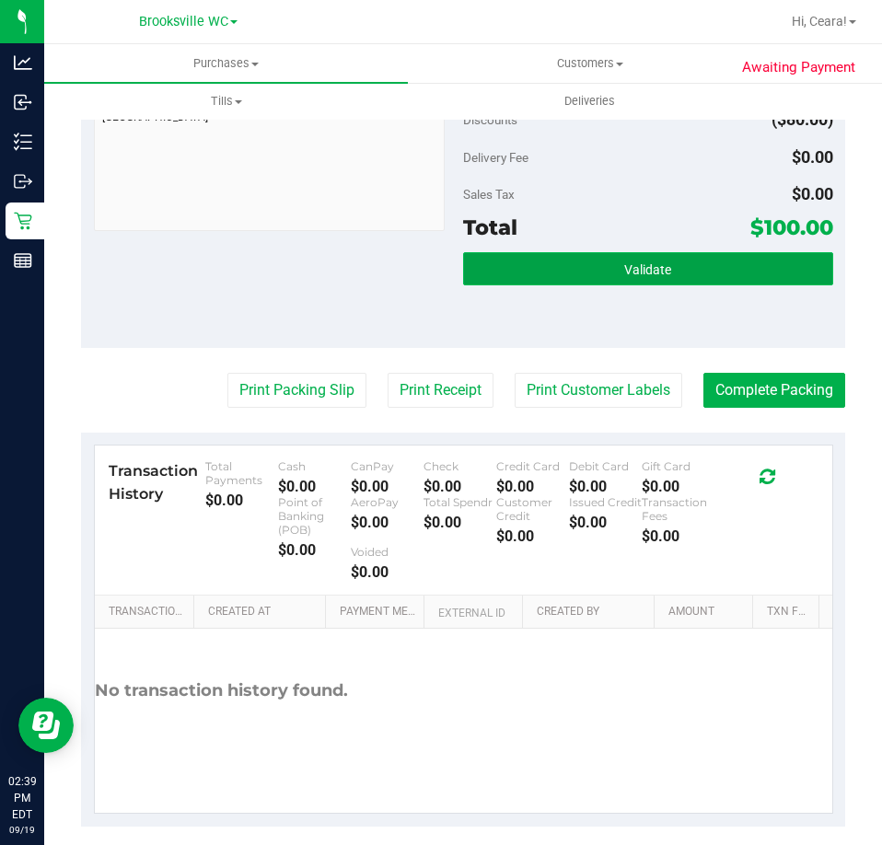
click at [622, 262] on button "Validate" at bounding box center [648, 268] width 370 height 33
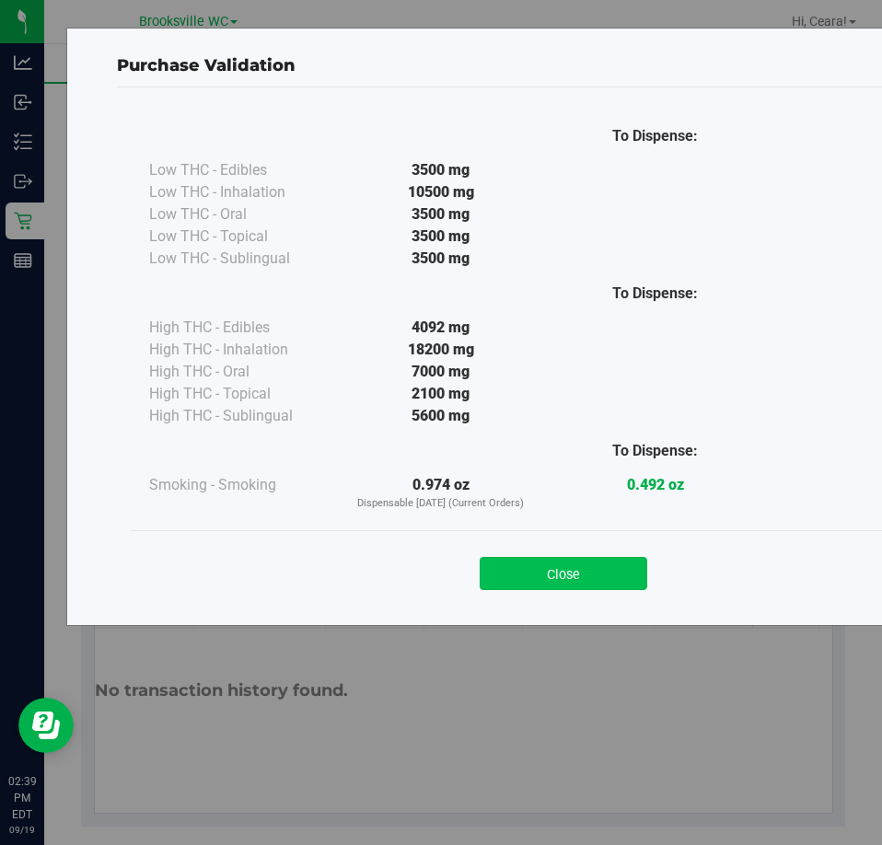
click at [571, 577] on button "Close" at bounding box center [562, 573] width 167 height 33
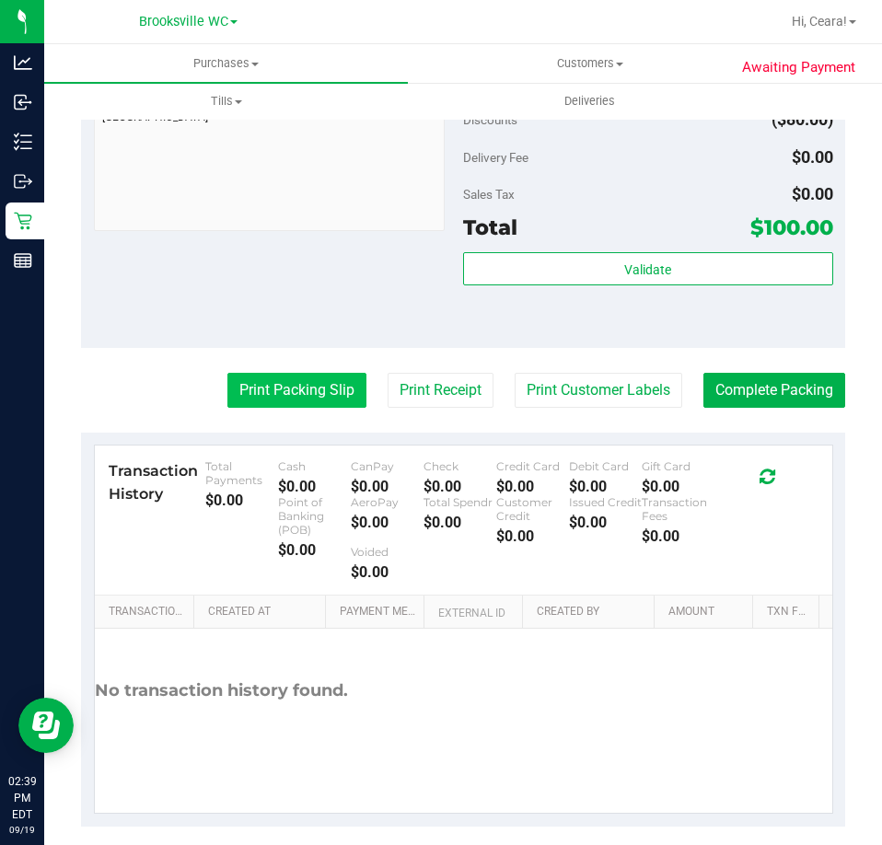
click at [335, 373] on button "Print Packing Slip" at bounding box center [296, 390] width 139 height 35
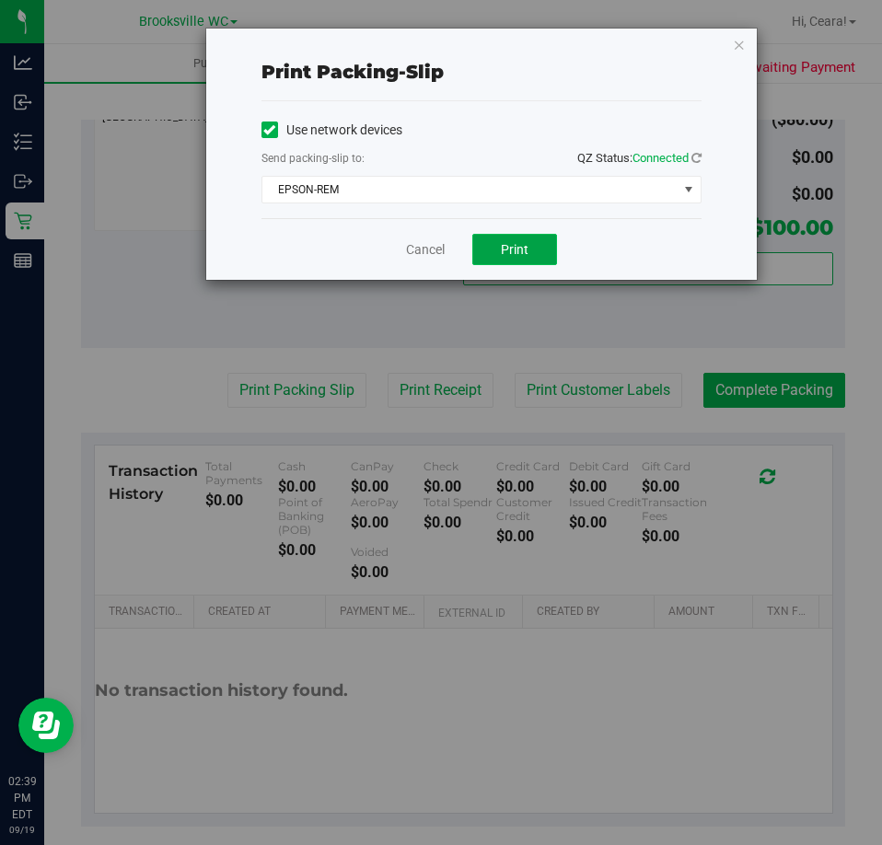
click at [532, 244] on button "Print" at bounding box center [514, 249] width 85 height 31
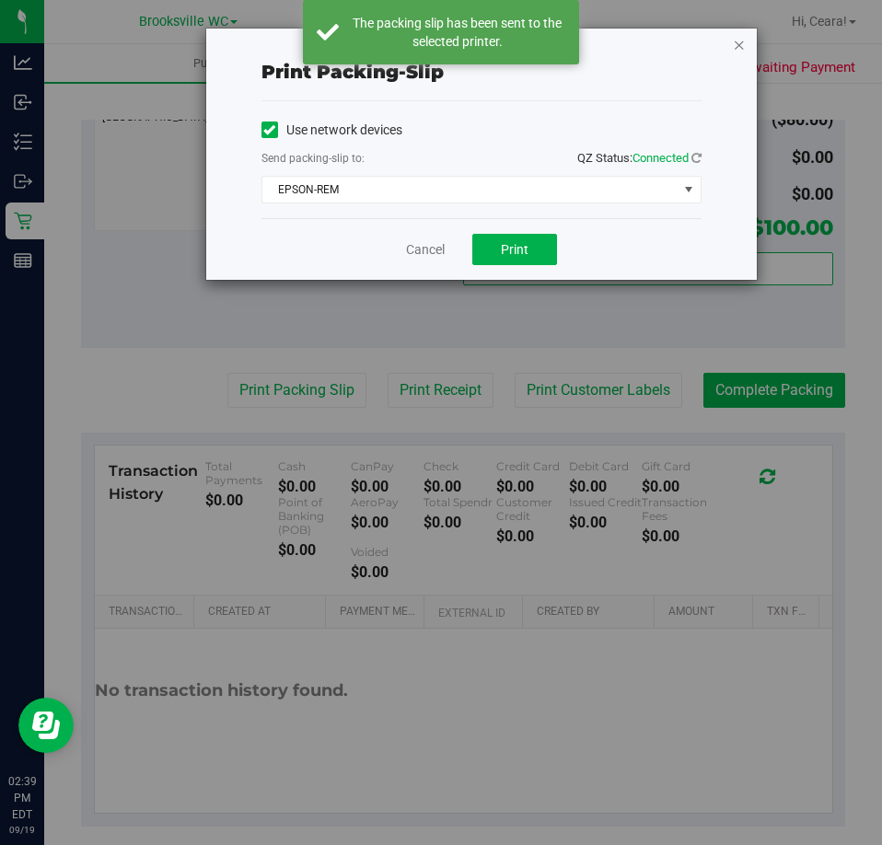
click at [744, 41] on icon "button" at bounding box center [738, 44] width 13 height 22
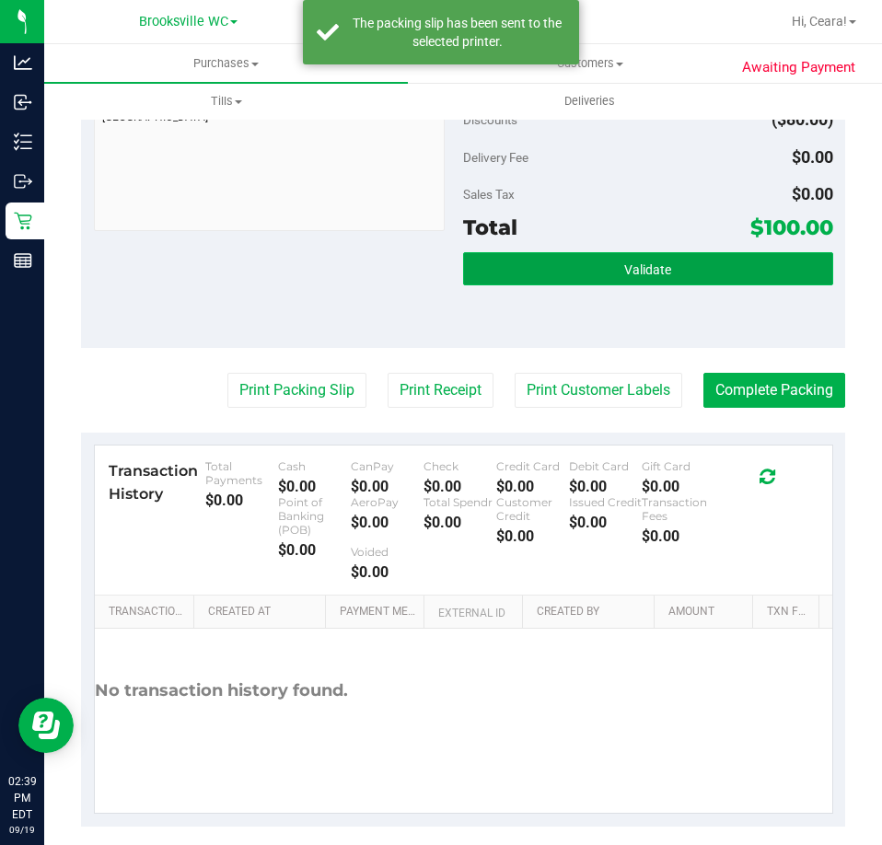
click at [734, 252] on button "Validate" at bounding box center [648, 268] width 370 height 33
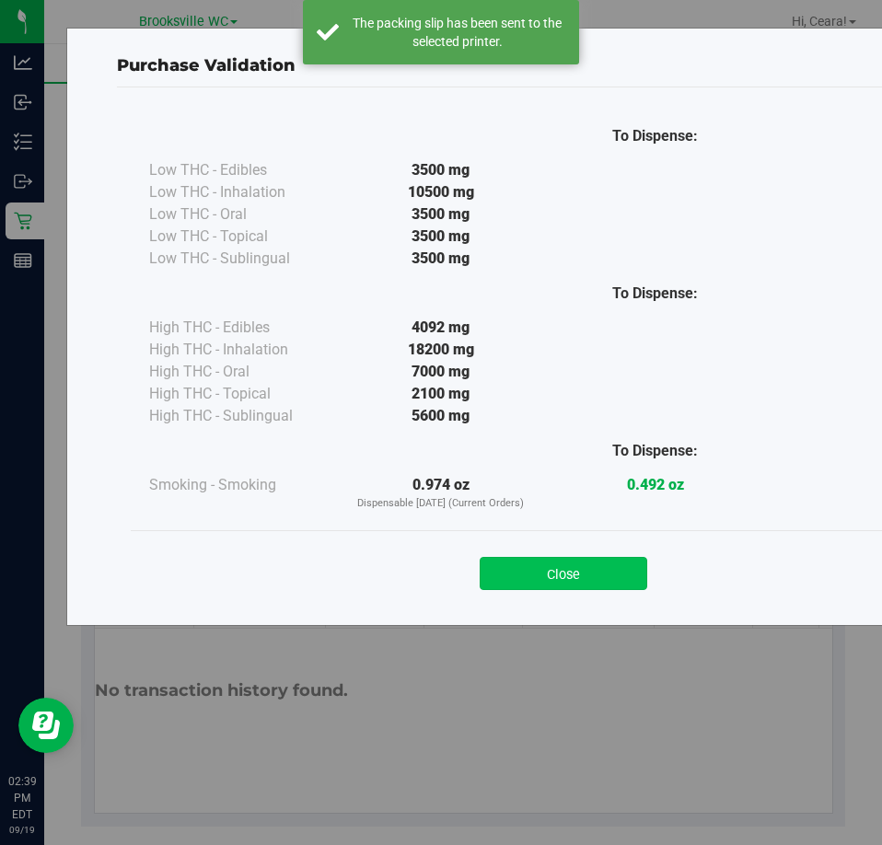
click at [608, 569] on button "Close" at bounding box center [562, 573] width 167 height 33
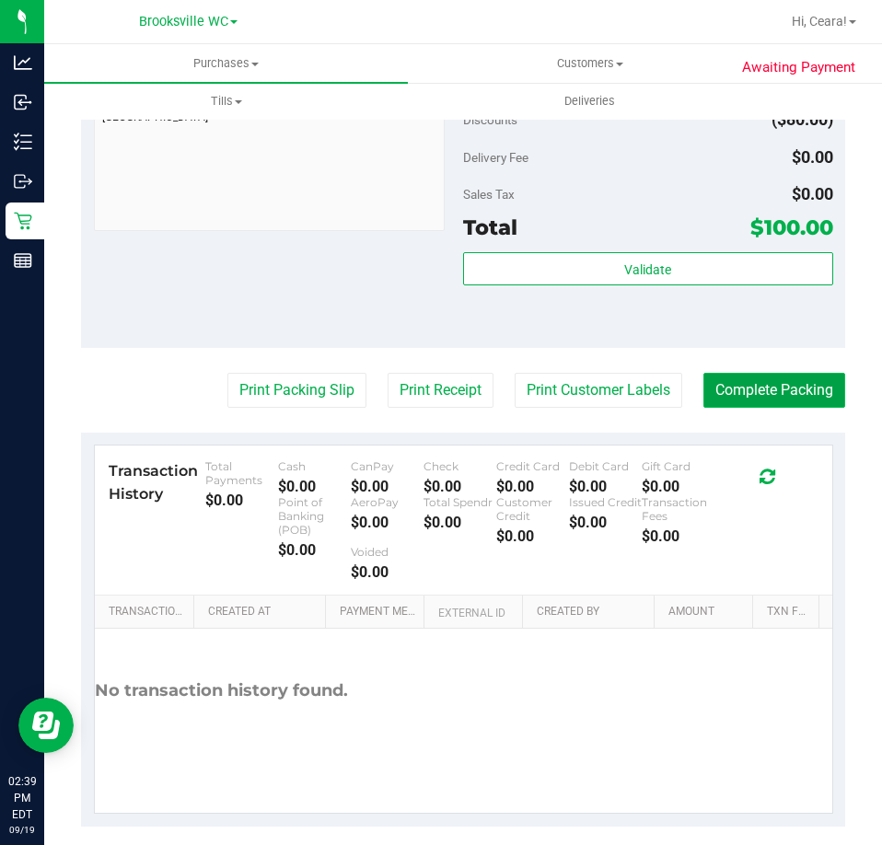
click at [769, 380] on button "Complete Packing" at bounding box center [774, 390] width 142 height 35
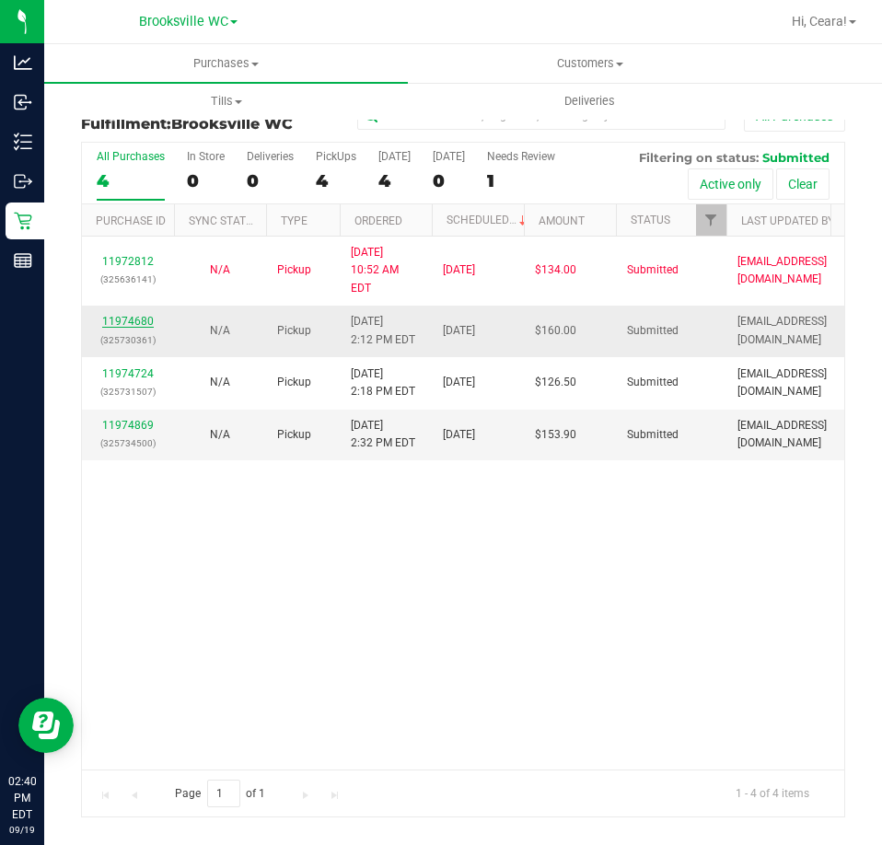
click at [126, 315] on link "11974680" at bounding box center [128, 321] width 52 height 13
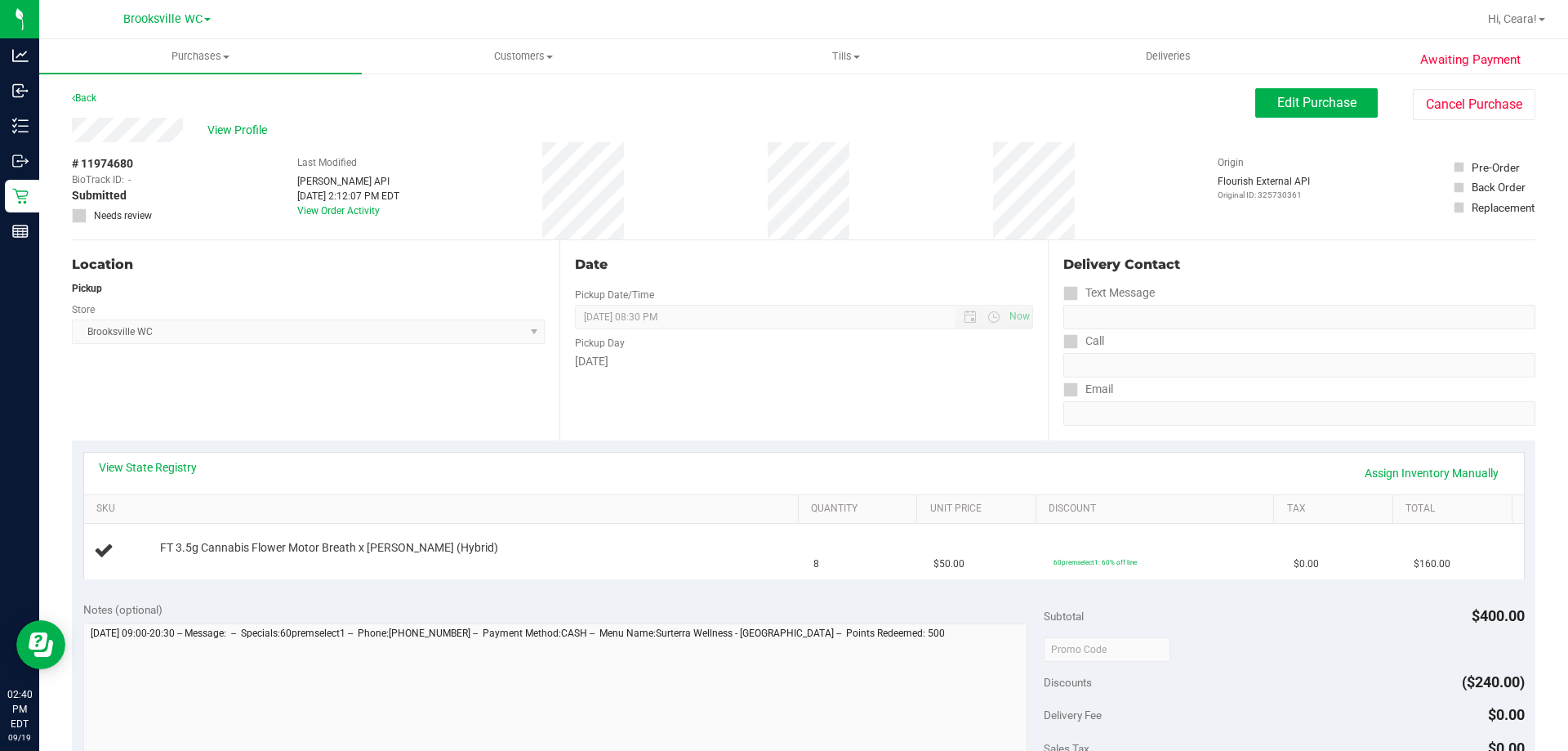
click at [675, 423] on div "Date Pickup Date/Time 09/19/2025 Now 09/19/2025 08:30 PM Now Pickup Day Friday" at bounding box center [802, 340] width 487 height 200
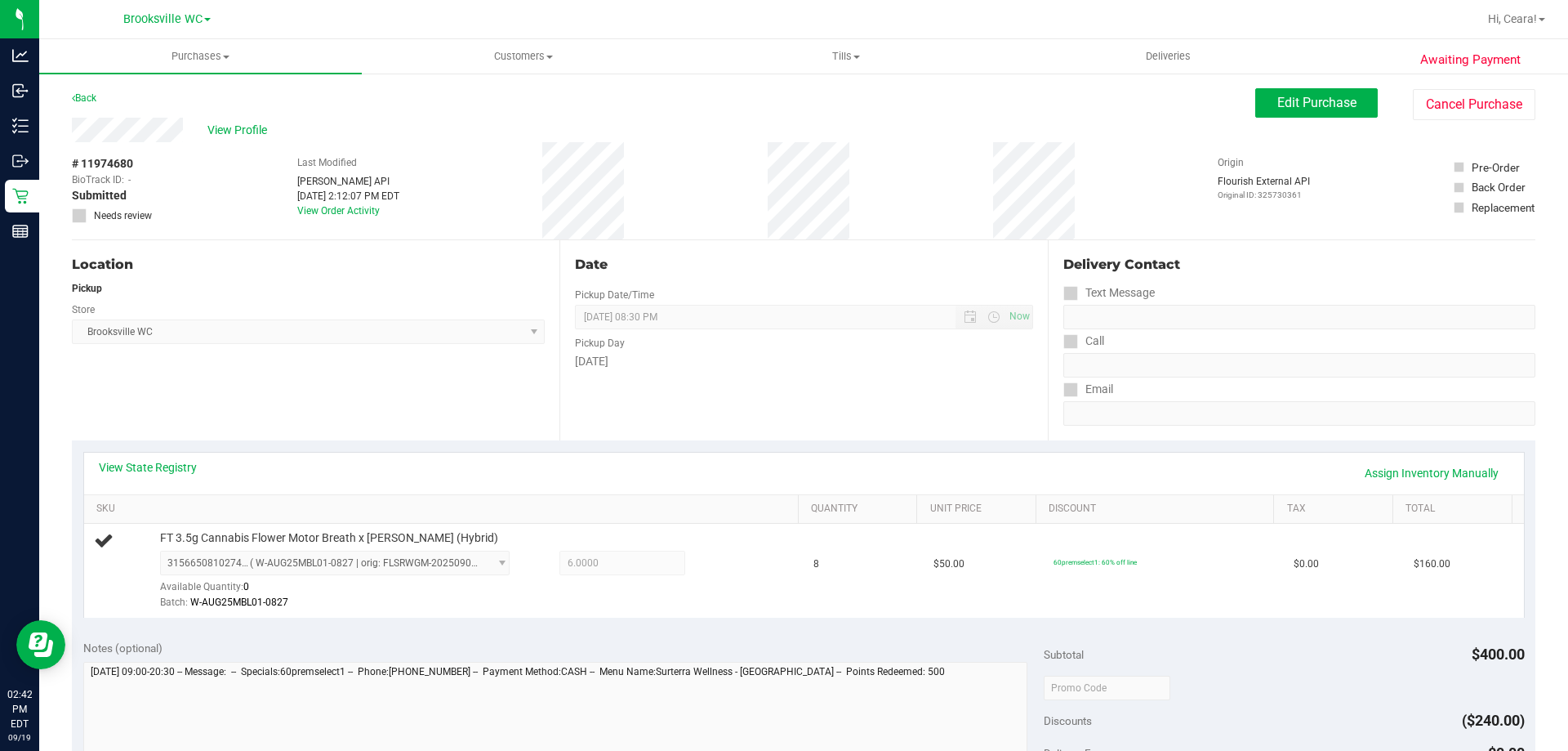
click at [794, 434] on div "Date Pickup Date/Time 09/19/2025 Now 09/19/2025 08:30 PM Now Pickup Day Friday" at bounding box center [802, 340] width 487 height 200
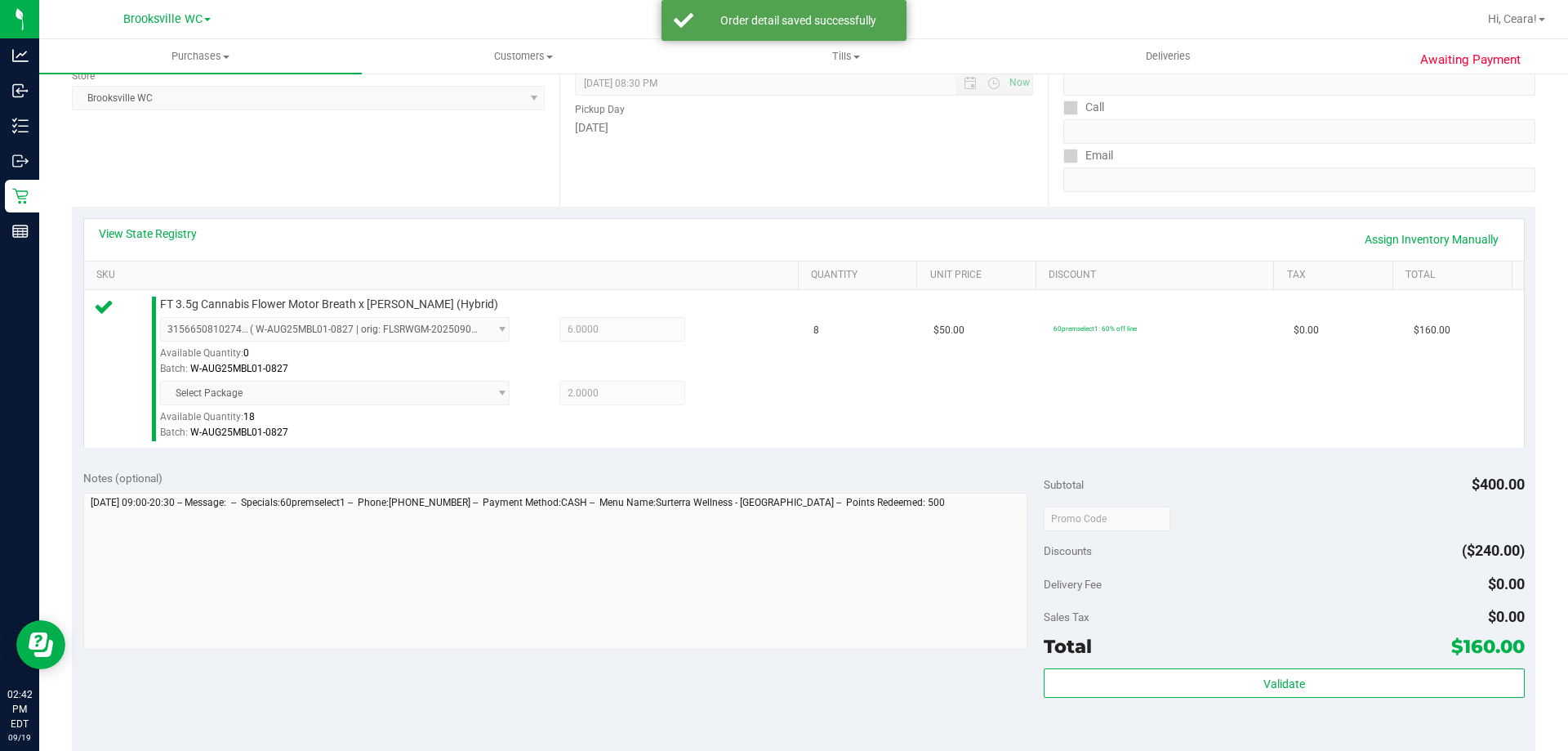
scroll to position [327, 0]
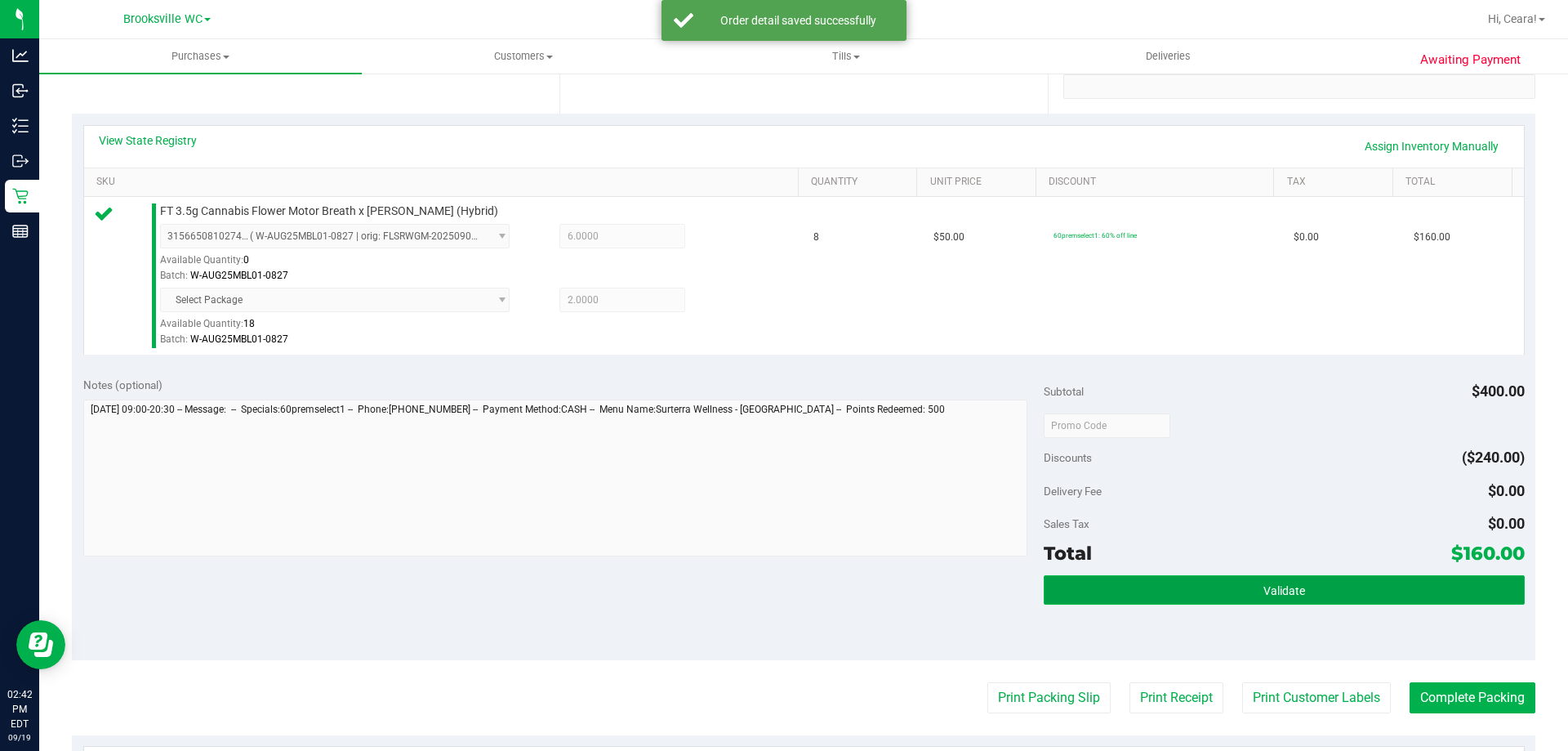
click at [1202, 589] on button "Validate" at bounding box center [1283, 589] width 480 height 29
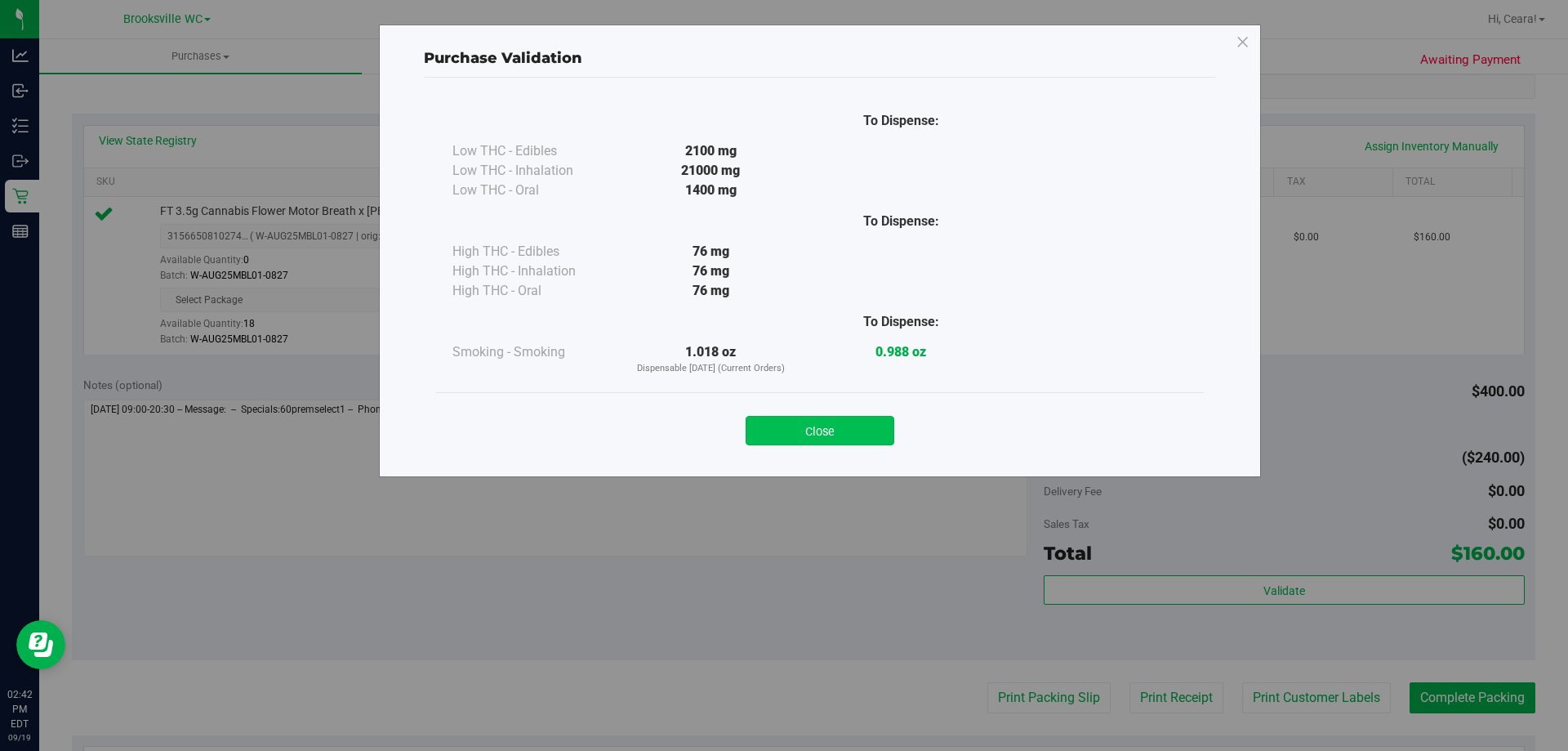
click at [867, 434] on button "Close" at bounding box center [819, 430] width 148 height 29
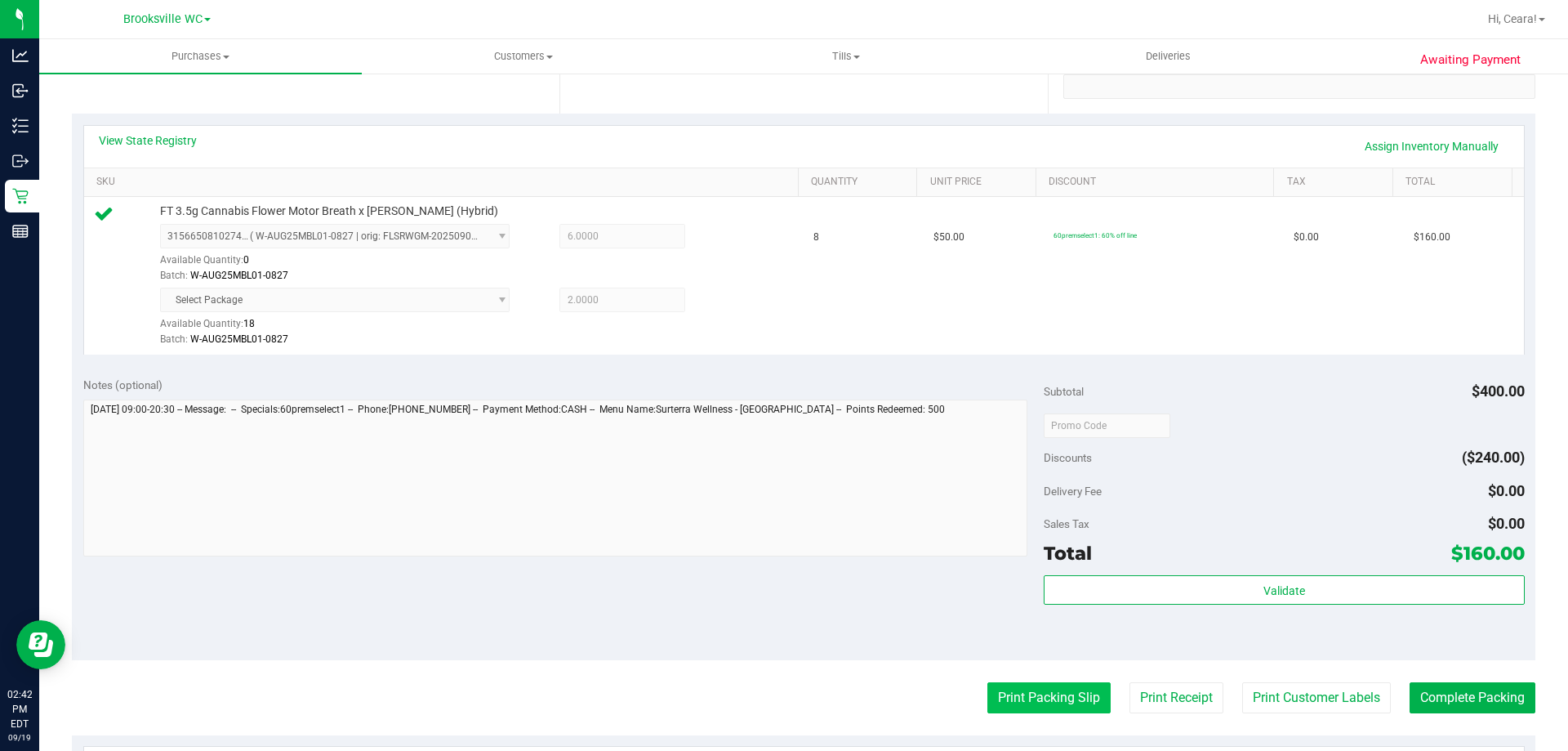
click at [1087, 692] on button "Print Packing Slip" at bounding box center [1049, 697] width 123 height 31
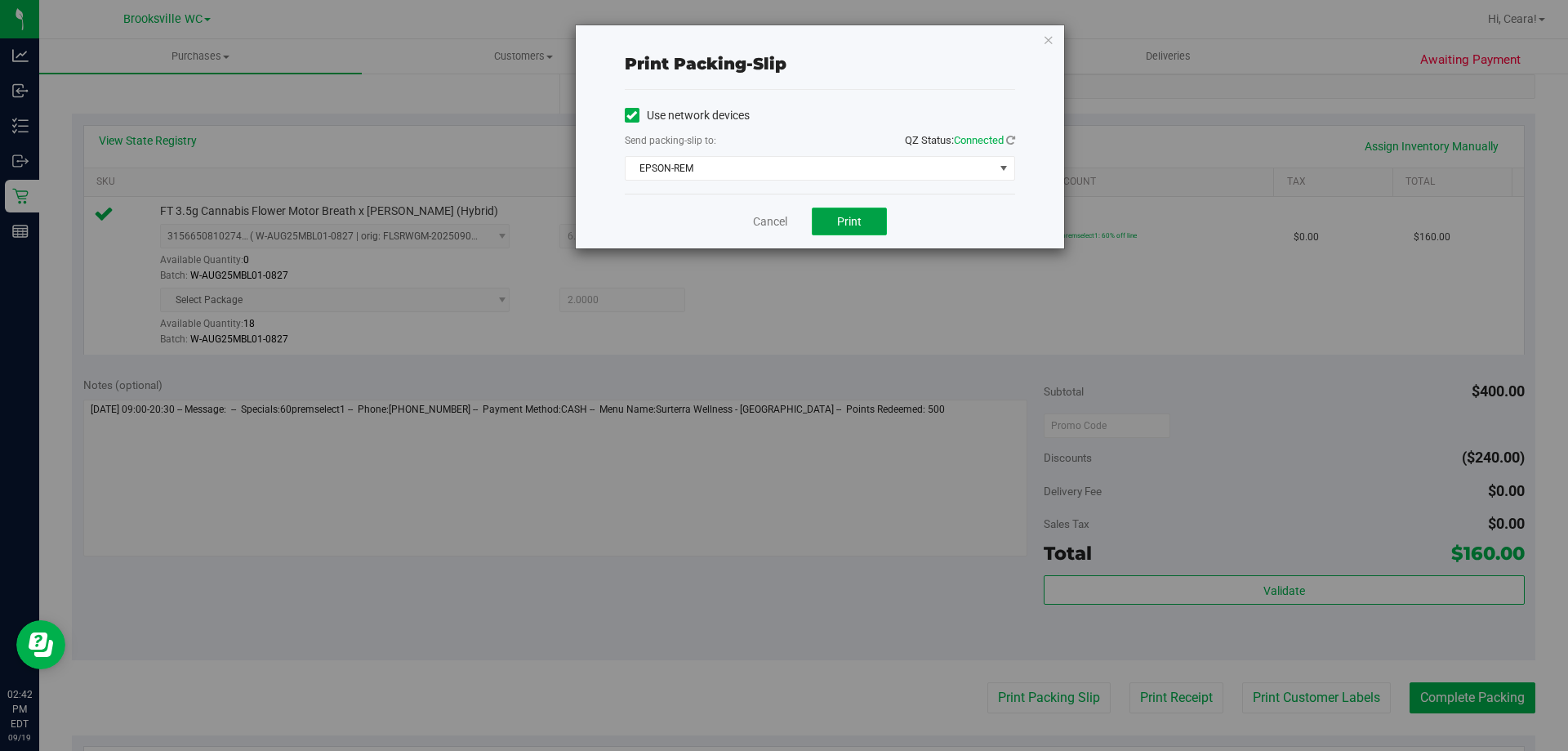
click at [839, 233] on button "Print" at bounding box center [849, 221] width 75 height 28
click at [1050, 45] on icon "button" at bounding box center [1048, 39] width 12 height 20
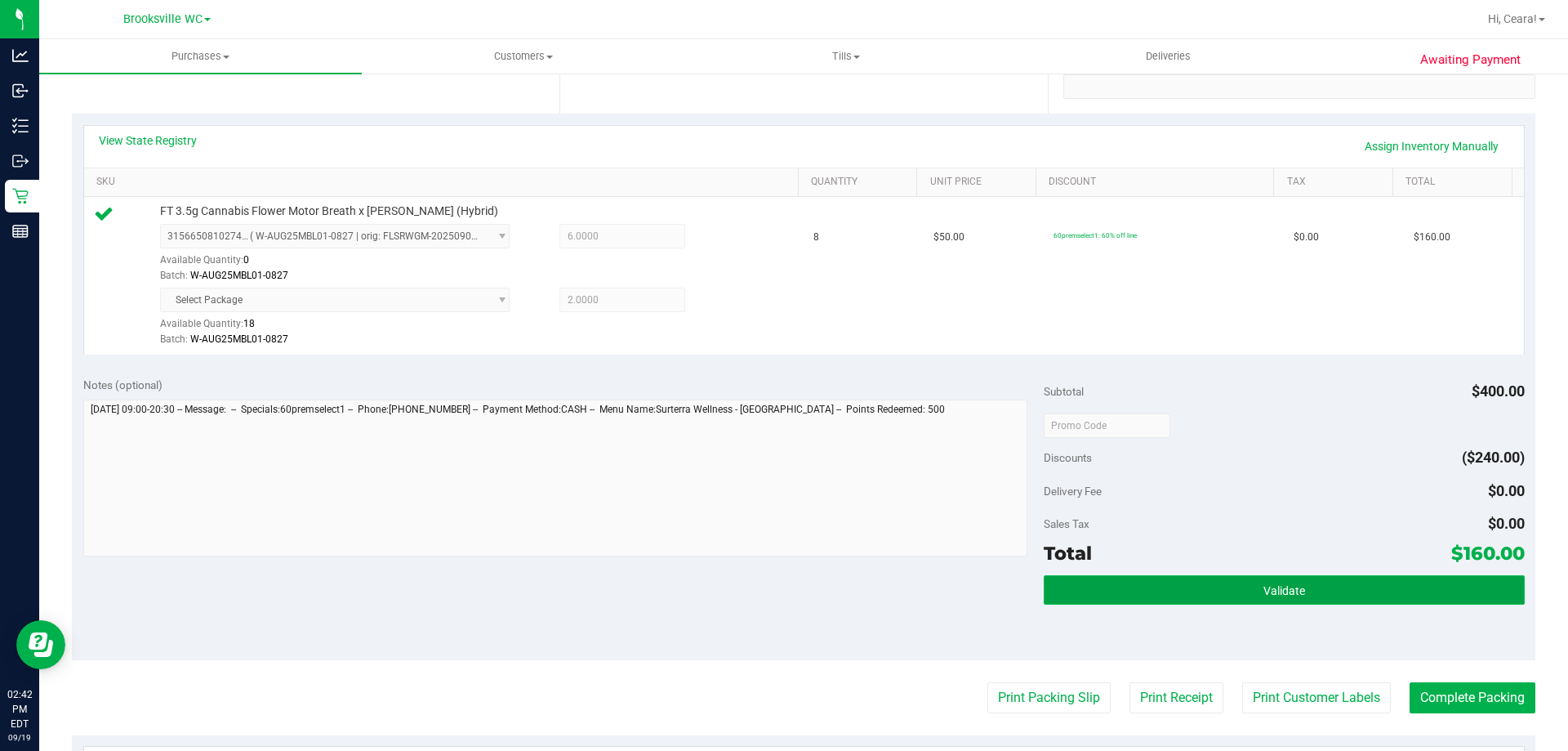
click at [1249, 586] on button "Validate" at bounding box center [1283, 589] width 480 height 29
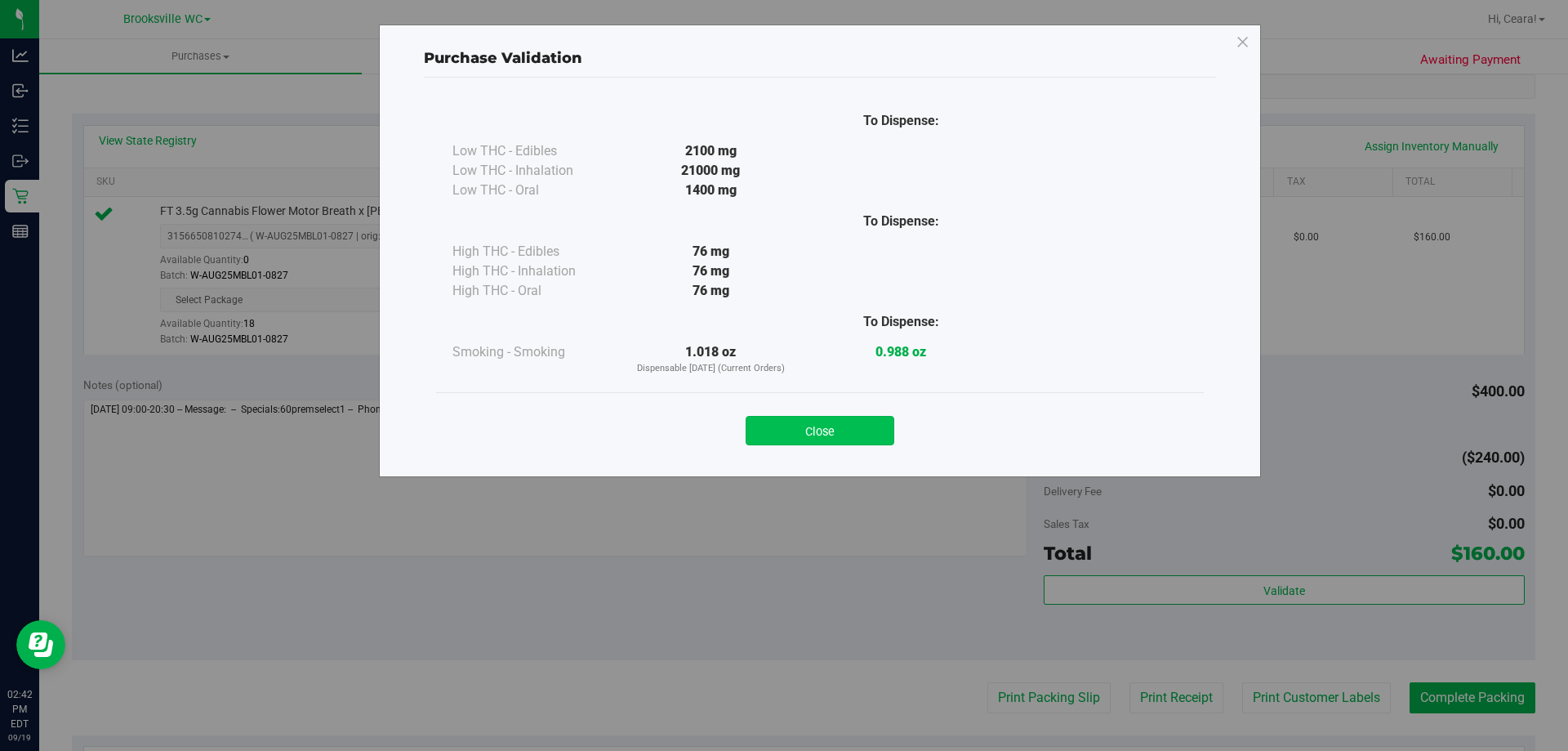
click at [847, 428] on button "Close" at bounding box center [819, 430] width 148 height 29
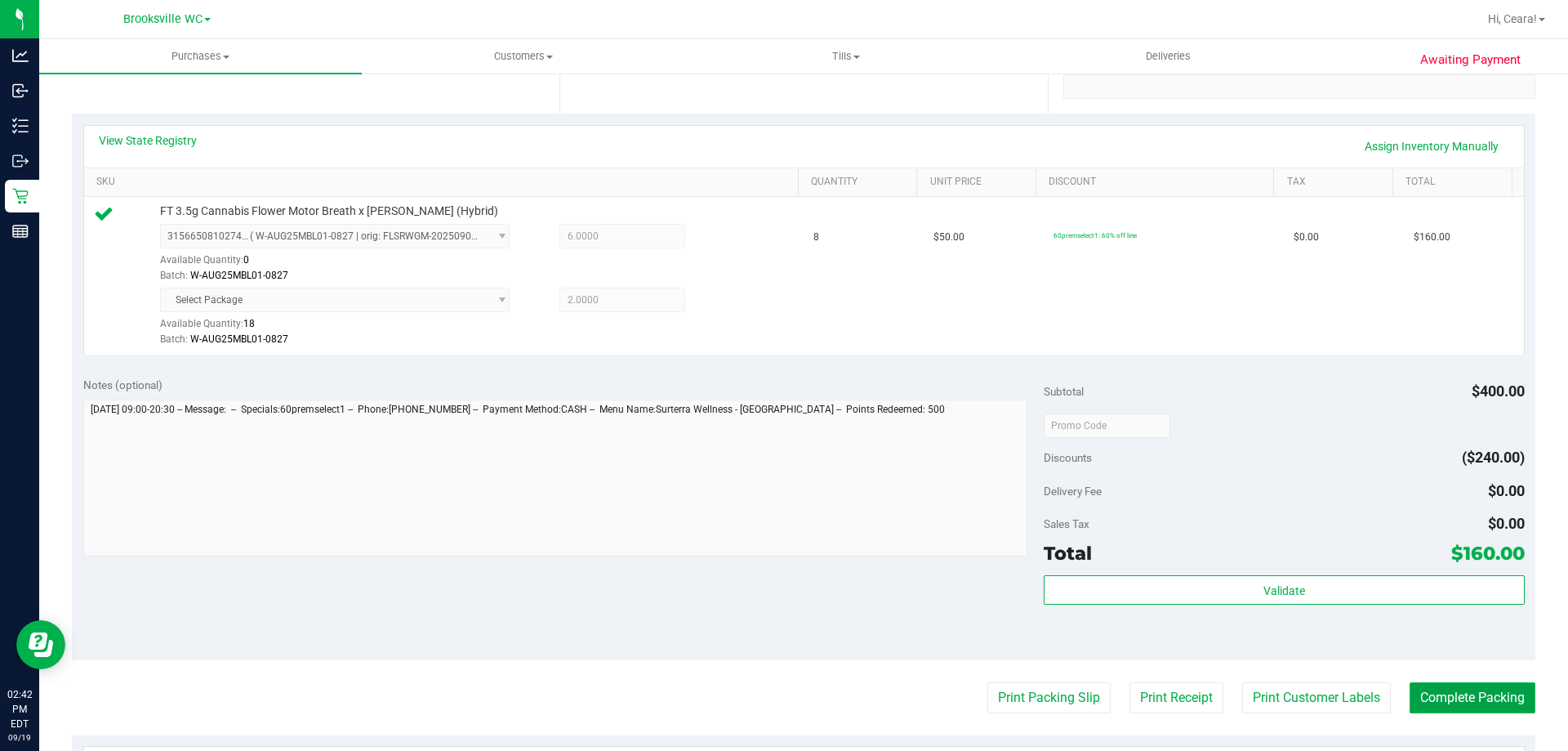
click at [1470, 688] on button "Complete Packing" at bounding box center [1472, 697] width 126 height 31
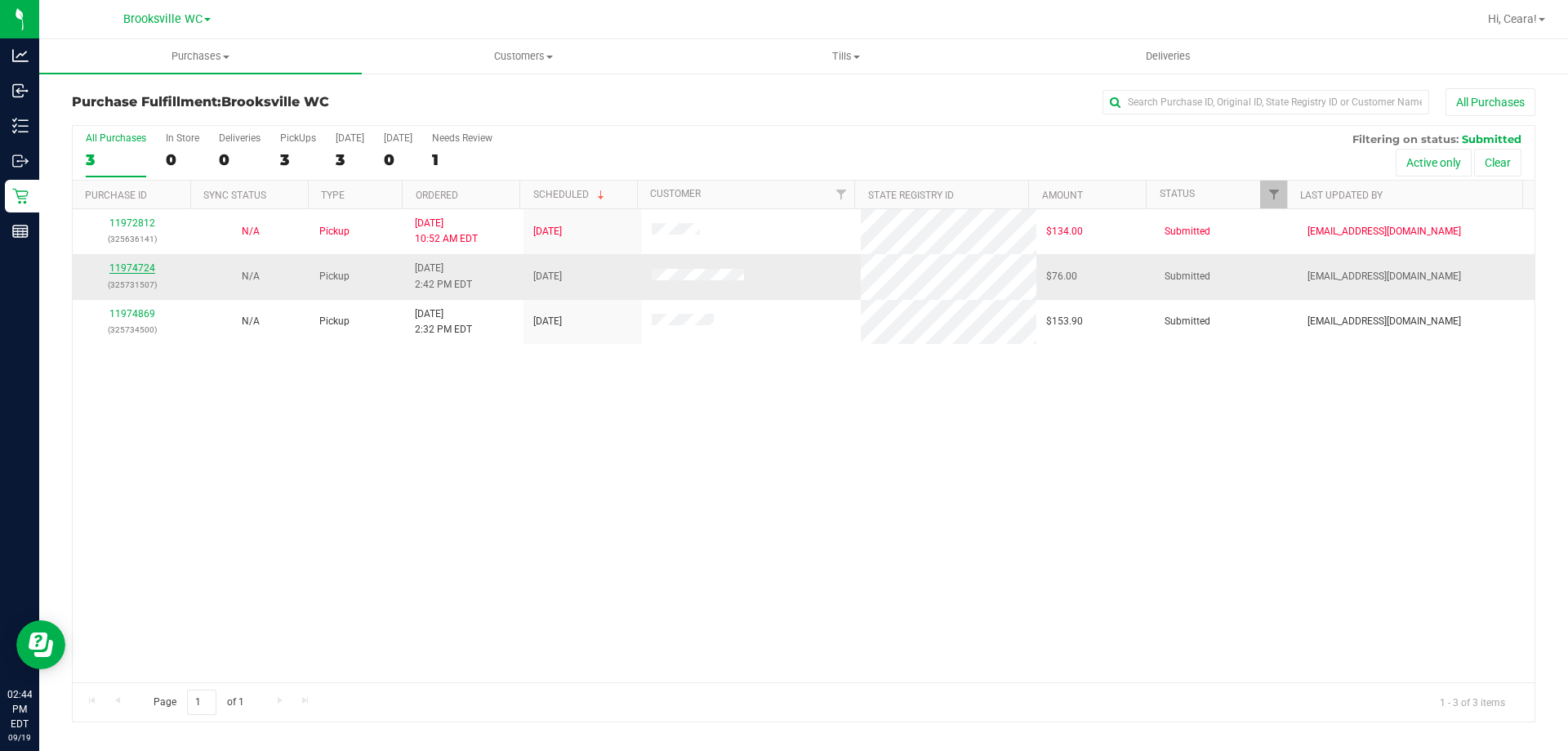
click at [147, 264] on link "11974724" at bounding box center [132, 267] width 46 height 12
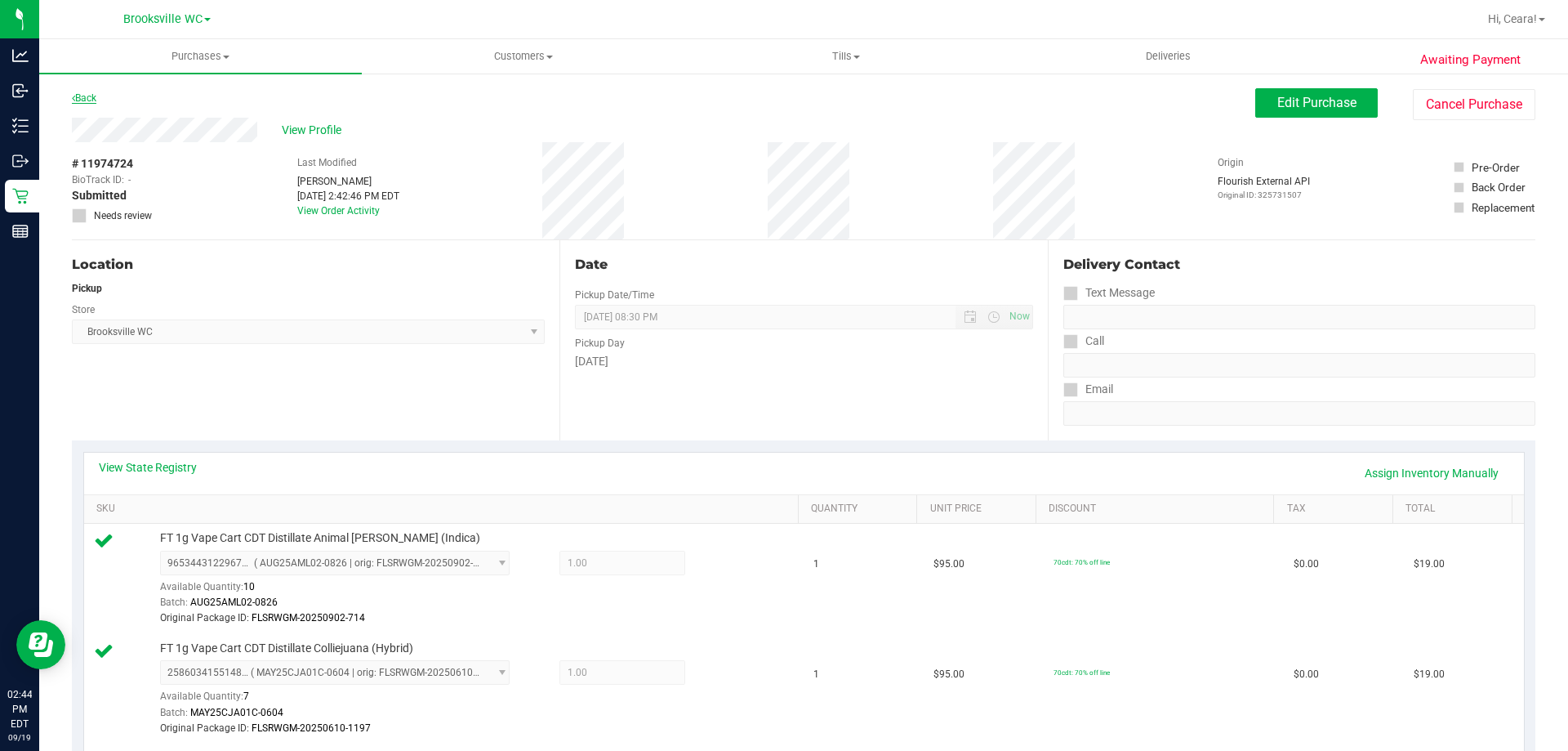
click at [78, 99] on link "Back" at bounding box center [84, 98] width 25 height 12
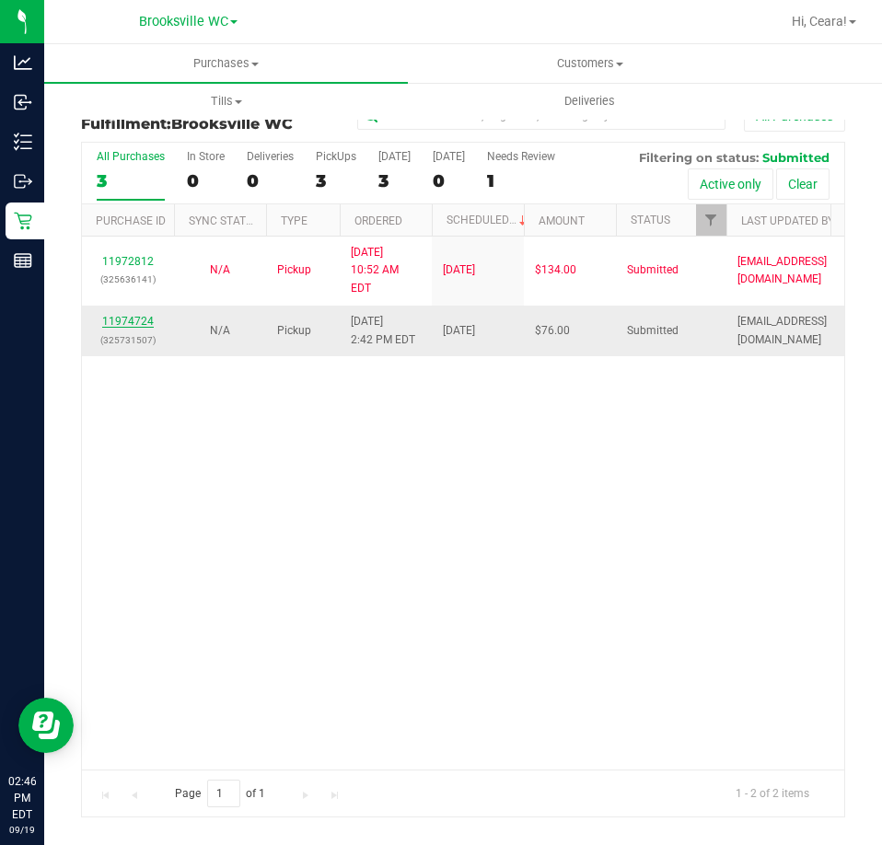
click at [135, 315] on link "11974724" at bounding box center [128, 321] width 52 height 13
